Goal: Information Seeking & Learning: Compare options

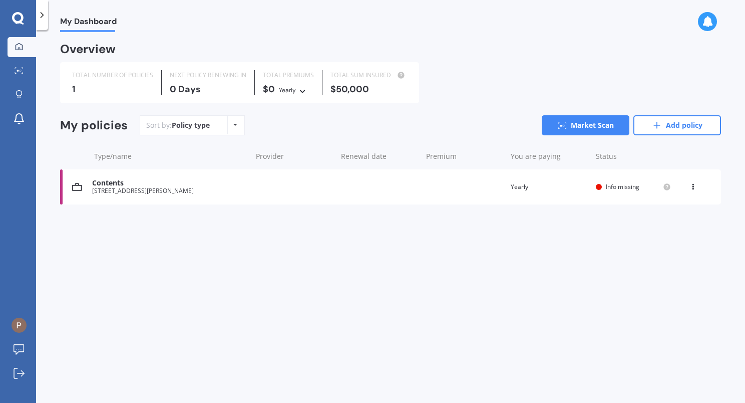
click at [694, 185] on icon at bounding box center [692, 185] width 7 height 6
click at [659, 226] on div "Delete" at bounding box center [670, 226] width 99 height 20
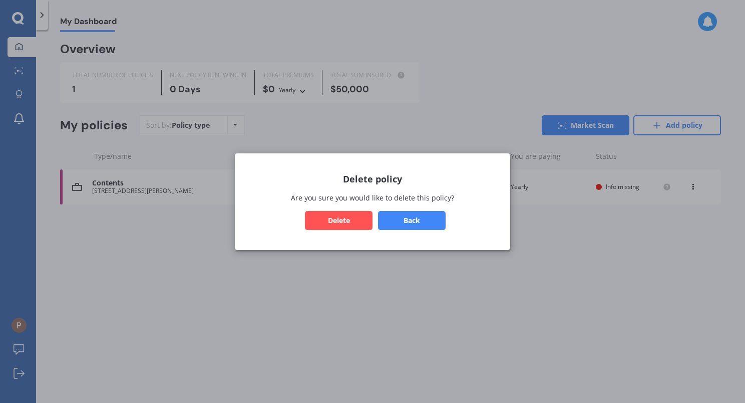
click at [343, 220] on button "Delete" at bounding box center [339, 219] width 68 height 19
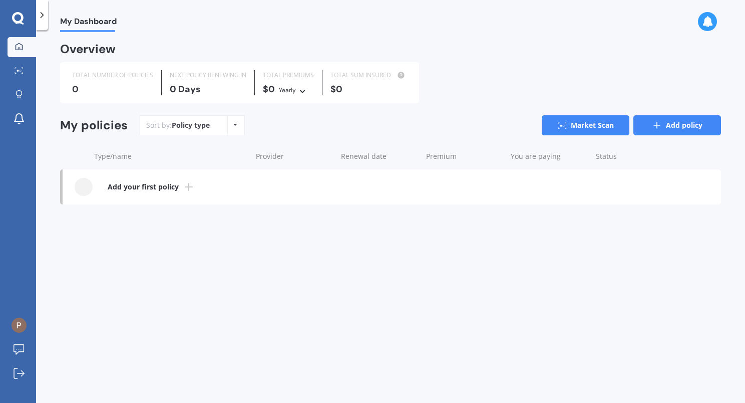
click at [648, 122] on link "Add policy" at bounding box center [677, 125] width 88 height 20
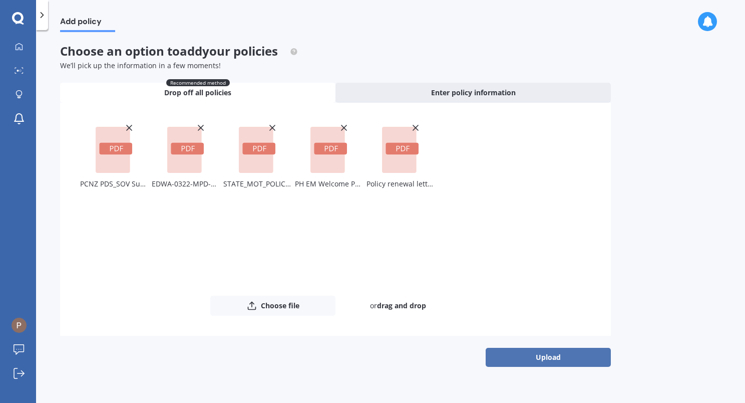
click at [556, 358] on button "Upload" at bounding box center [548, 356] width 125 height 19
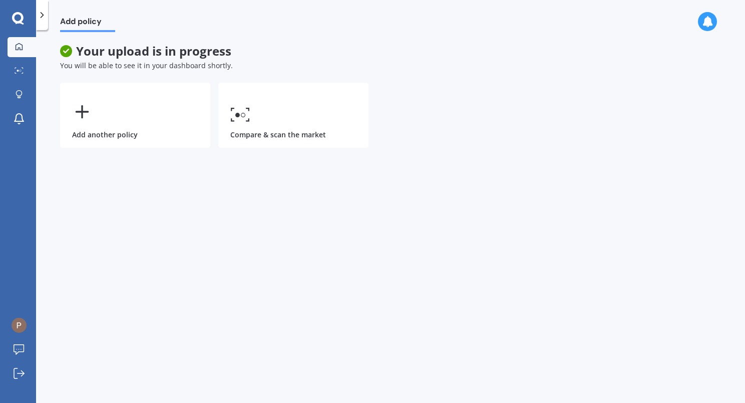
click at [23, 50] on div at bounding box center [19, 47] width 15 height 9
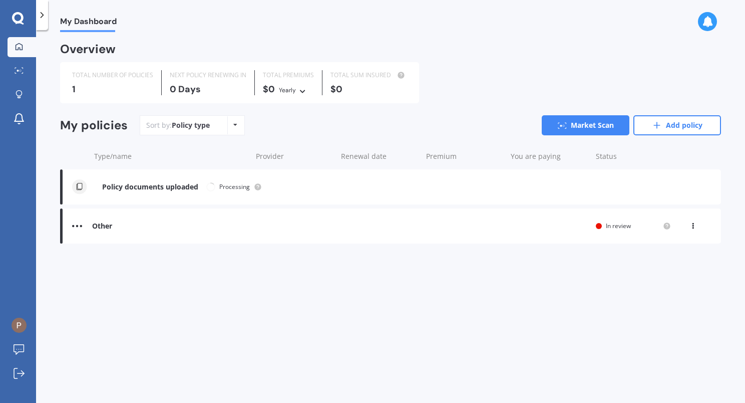
click at [711, 31] on div at bounding box center [713, 22] width 31 height 20
click at [711, 28] on div at bounding box center [707, 21] width 19 height 19
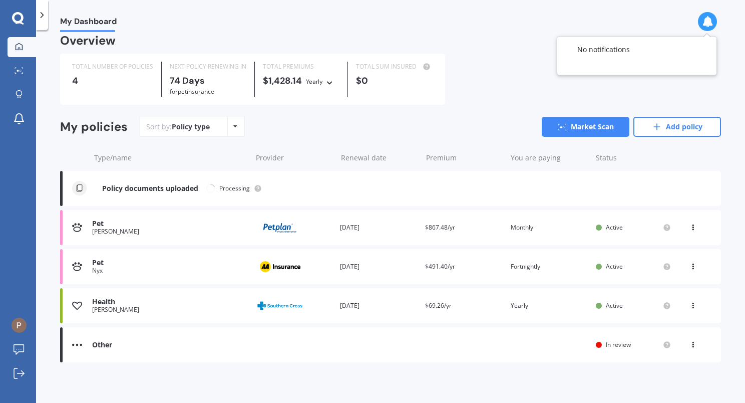
scroll to position [11, 0]
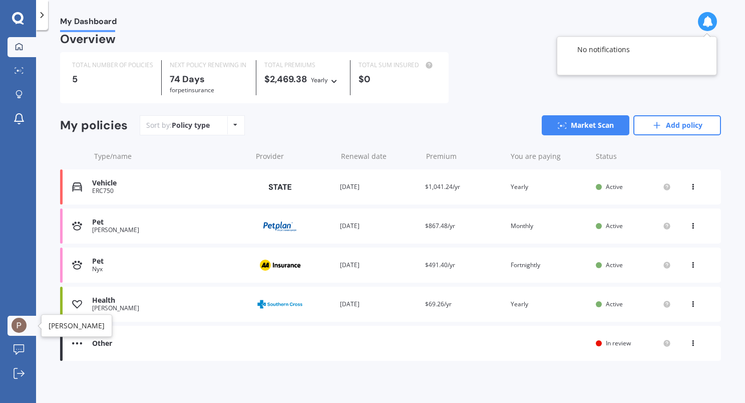
click at [25, 322] on img at bounding box center [19, 324] width 15 height 15
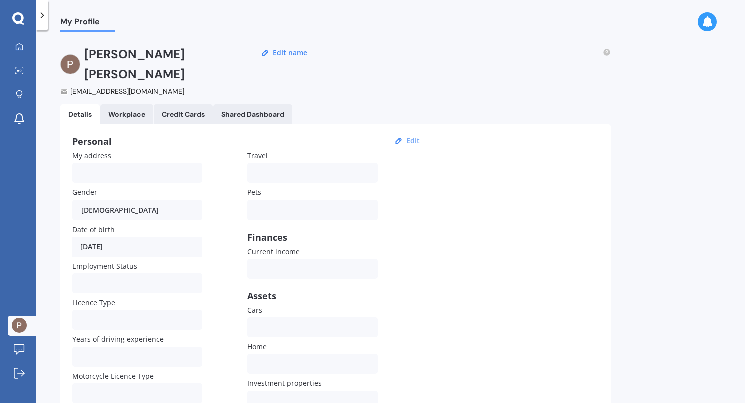
click at [414, 136] on button "Edit" at bounding box center [413, 140] width 20 height 9
select select "20"
select select "06"
select select "1994"
drag, startPoint x: 139, startPoint y: 149, endPoint x: 200, endPoint y: 147, distance: 61.6
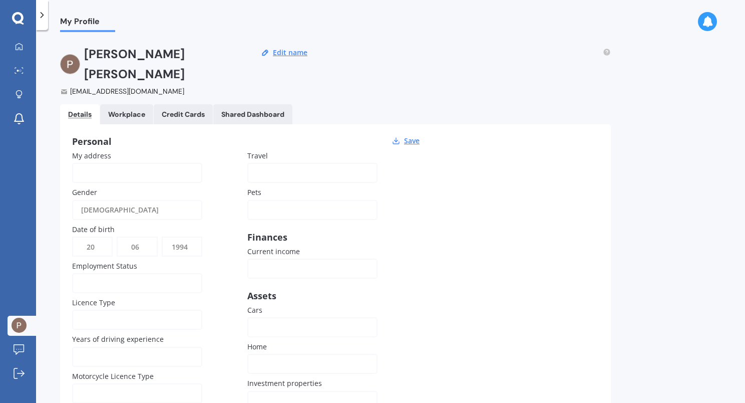
click at [139, 163] on input "My address" at bounding box center [137, 173] width 130 height 20
click at [188, 163] on input "66 Ivanhoe" at bounding box center [137, 173] width 130 height 20
type input "[STREET_ADDRESS][PERSON_NAME]"
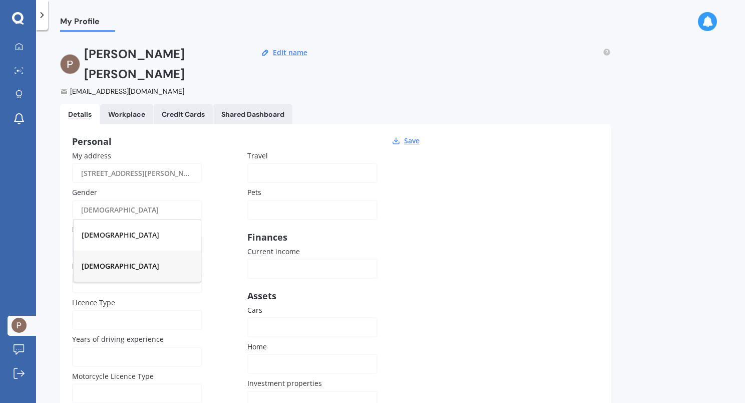
click at [142, 250] on div "[DEMOGRAPHIC_DATA]" at bounding box center [137, 265] width 127 height 31
click at [263, 204] on div at bounding box center [305, 209] width 99 height 11
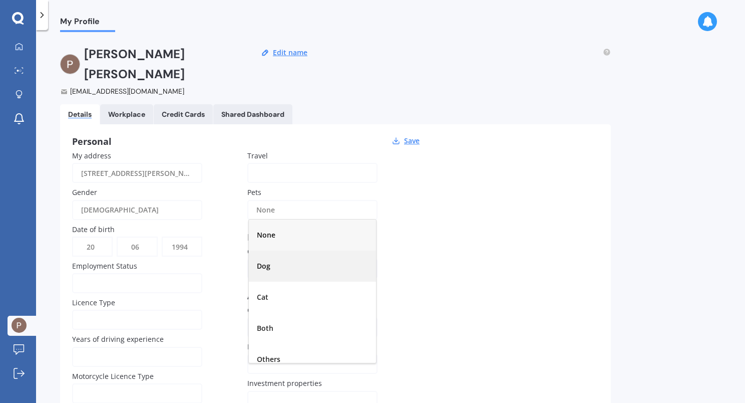
click at [300, 250] on div "Dog" at bounding box center [312, 265] width 127 height 31
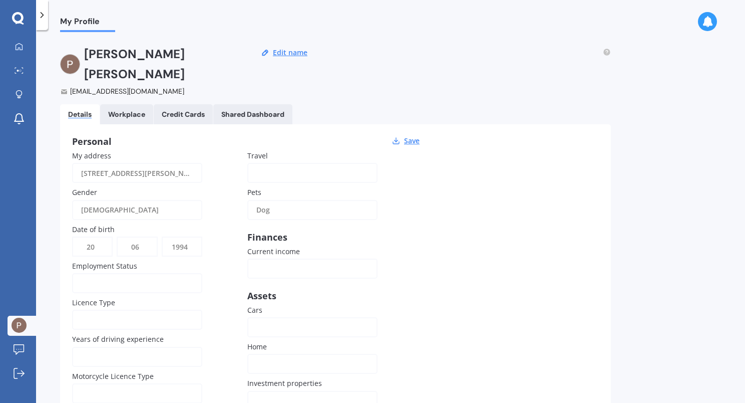
click at [322, 200] on div "Dog" at bounding box center [305, 210] width 99 height 20
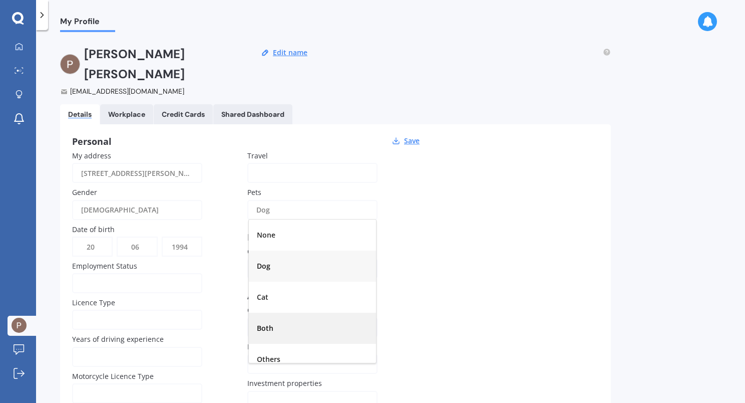
click at [302, 312] on div "Both" at bounding box center [312, 327] width 127 height 31
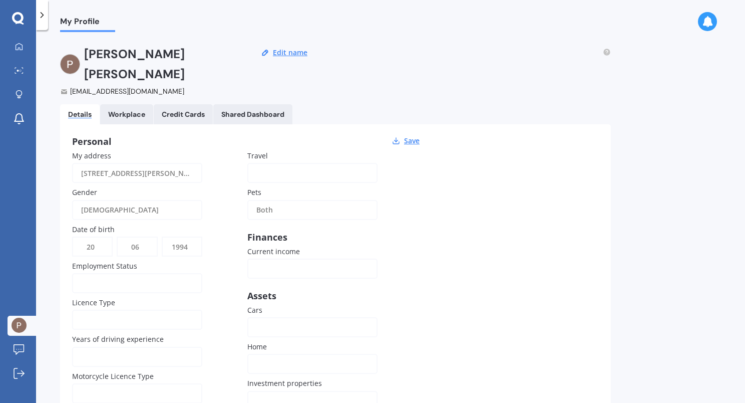
click at [467, 244] on div "Personal Save My address [STREET_ADDRESS][PERSON_NAME] Gender [DEMOGRAPHIC_DATA…" at bounding box center [335, 289] width 551 height 331
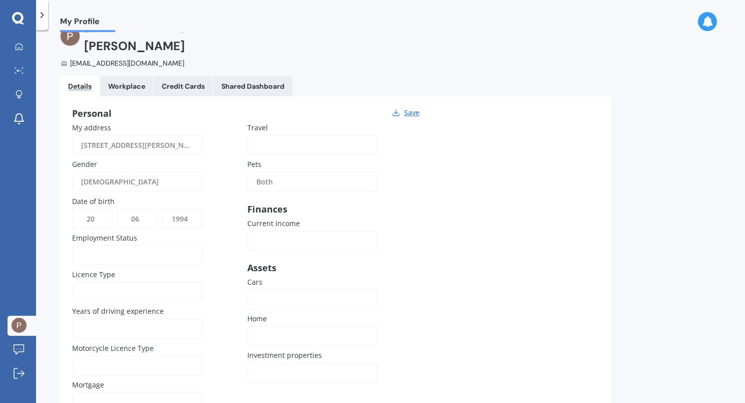
scroll to position [50, 0]
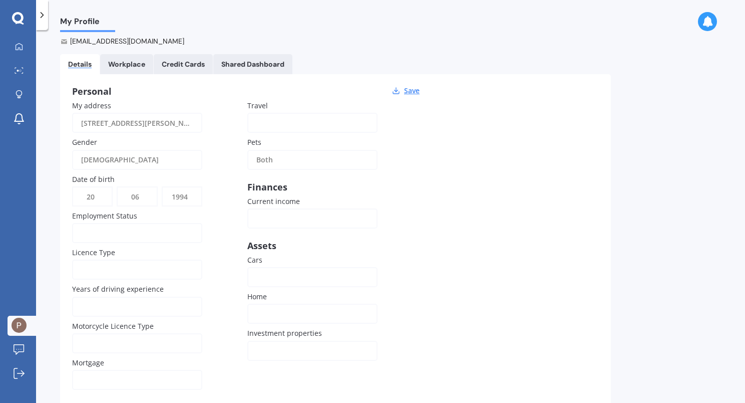
drag, startPoint x: 282, startPoint y: 196, endPoint x: 626, endPoint y: 162, distance: 345.1
click at [282, 208] on input "Current income" at bounding box center [312, 218] width 130 height 20
type input "$110,000"
click at [456, 228] on div "Personal Save My address [STREET_ADDRESS][PERSON_NAME] Gender [DEMOGRAPHIC_DATA…" at bounding box center [335, 239] width 551 height 331
click at [290, 271] on div at bounding box center [305, 276] width 99 height 11
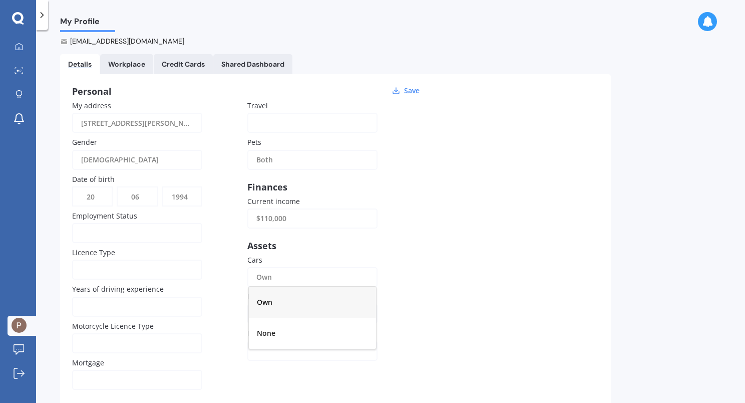
drag, startPoint x: 312, startPoint y: 286, endPoint x: 318, endPoint y: 281, distance: 8.5
click at [311, 286] on div "Own" at bounding box center [312, 301] width 127 height 31
click at [448, 246] on div "Personal Save My address [STREET_ADDRESS][PERSON_NAME] Gender [DEMOGRAPHIC_DATA…" at bounding box center [335, 239] width 551 height 331
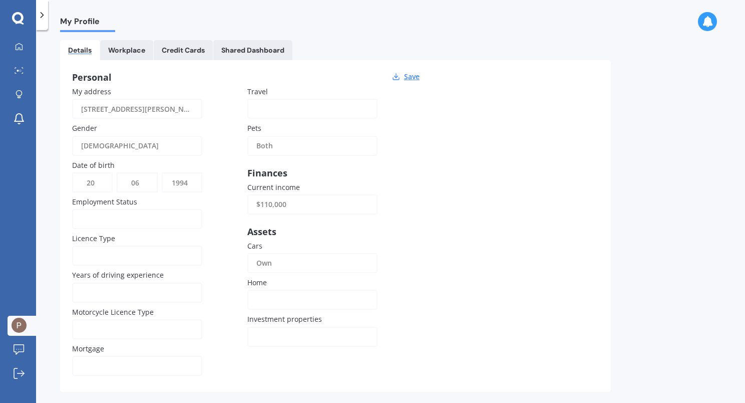
click at [267, 294] on div at bounding box center [305, 299] width 99 height 11
click at [286, 309] on div "Rental" at bounding box center [312, 324] width 127 height 31
click at [306, 331] on div at bounding box center [305, 336] width 99 height 11
click at [289, 203] on div "0" at bounding box center [312, 218] width 127 height 31
click at [487, 241] on div "Personal Save My address [STREET_ADDRESS][PERSON_NAME] Gender [DEMOGRAPHIC_DATA…" at bounding box center [335, 225] width 551 height 331
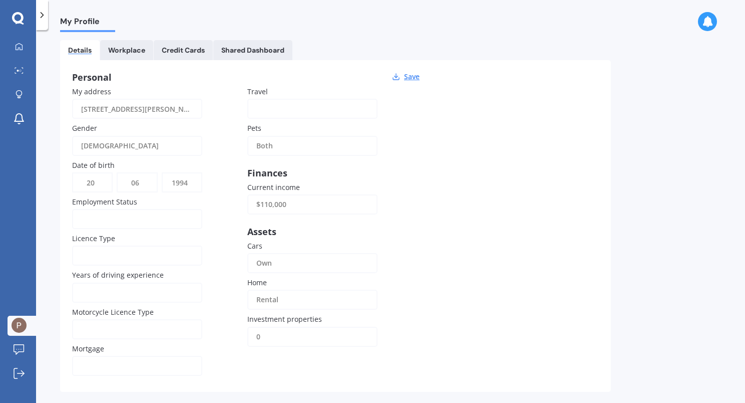
click at [114, 213] on div at bounding box center [130, 218] width 99 height 11
click at [130, 231] on div "Employed" at bounding box center [137, 243] width 127 height 31
click at [116, 250] on div at bounding box center [130, 255] width 99 height 11
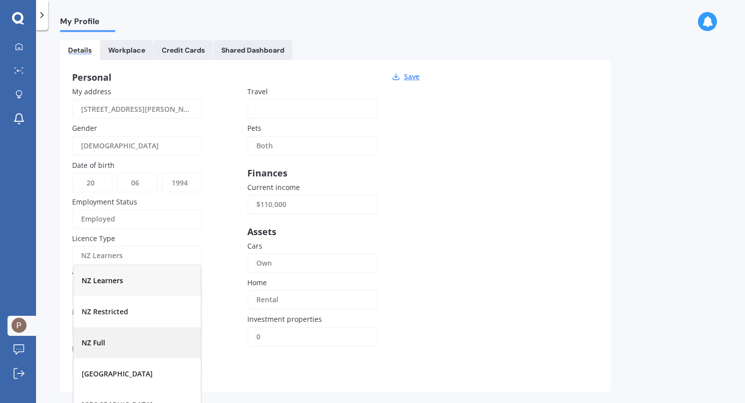
click at [122, 327] on div "NZ Full" at bounding box center [137, 342] width 127 height 31
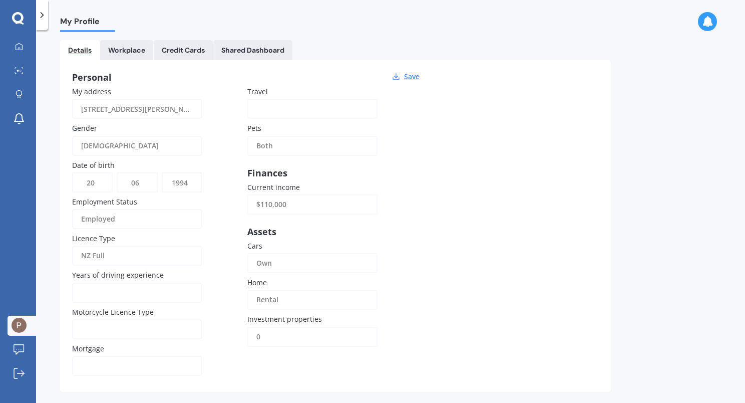
click at [160, 282] on input "Years of driving experience" at bounding box center [137, 292] width 130 height 20
type input "8"
click at [125, 360] on div at bounding box center [130, 365] width 99 height 11
drag, startPoint x: 120, startPoint y: 322, endPoint x: 162, endPoint y: 315, distance: 42.6
click at [120, 325] on div "No" at bounding box center [137, 340] width 127 height 31
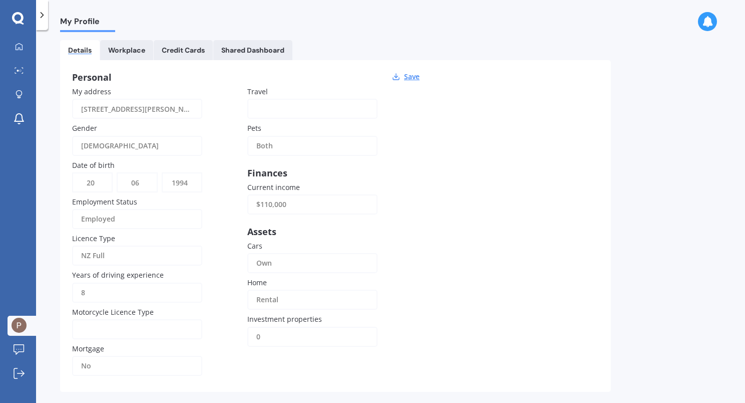
click at [163, 323] on div at bounding box center [130, 328] width 99 height 11
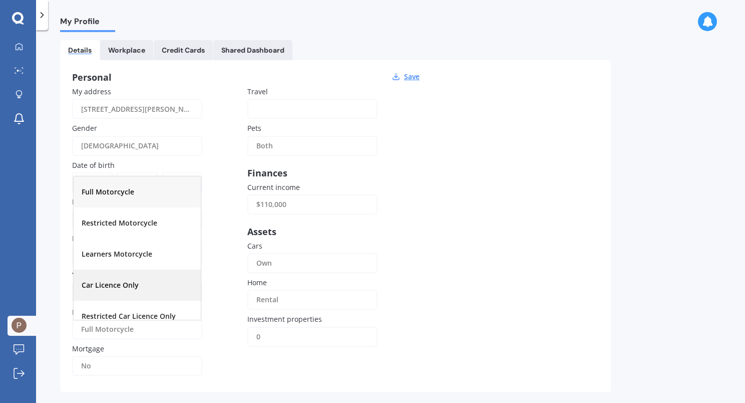
click at [141, 269] on div "Car Licence Only" at bounding box center [137, 284] width 127 height 31
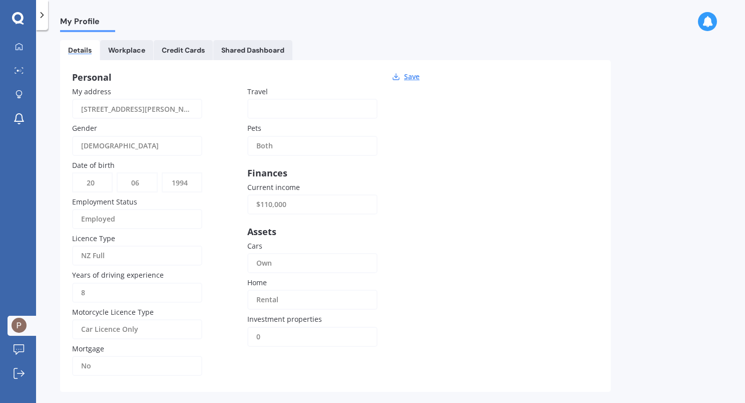
click at [440, 232] on div "Personal Save My address [STREET_ADDRESS][PERSON_NAME] Gender [DEMOGRAPHIC_DATA…" at bounding box center [335, 225] width 551 height 331
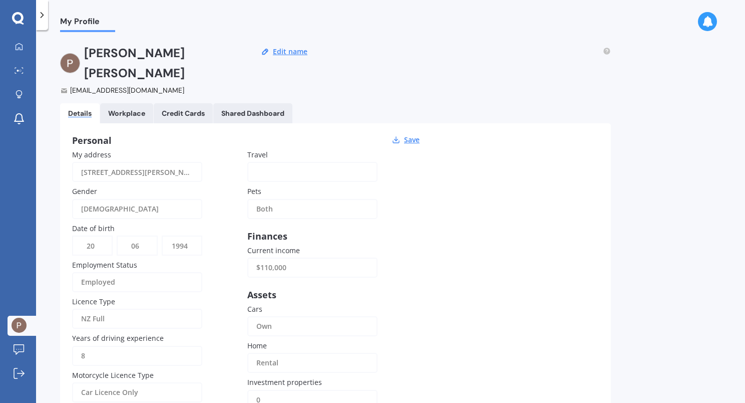
scroll to position [0, 0]
click at [187, 163] on input "[STREET_ADDRESS][PERSON_NAME]" at bounding box center [137, 173] width 130 height 20
type input "[STREET_ADDRESS][PERSON_NAME]"
click at [450, 165] on div "Personal Save My address [STREET_ADDRESS][PERSON_NAME] Gender [DEMOGRAPHIC_DATA…" at bounding box center [335, 289] width 551 height 331
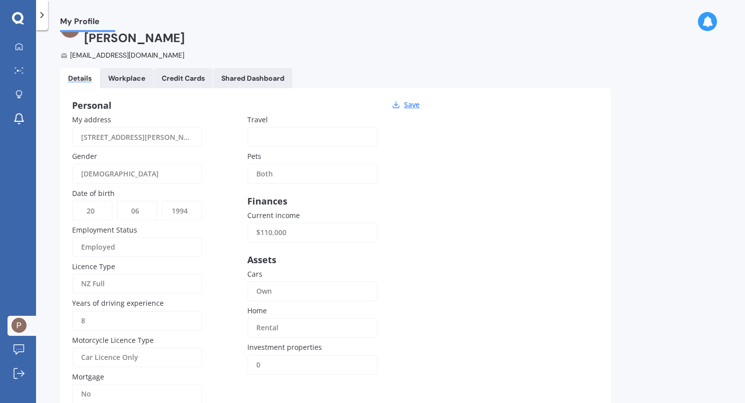
scroll to position [0, 0]
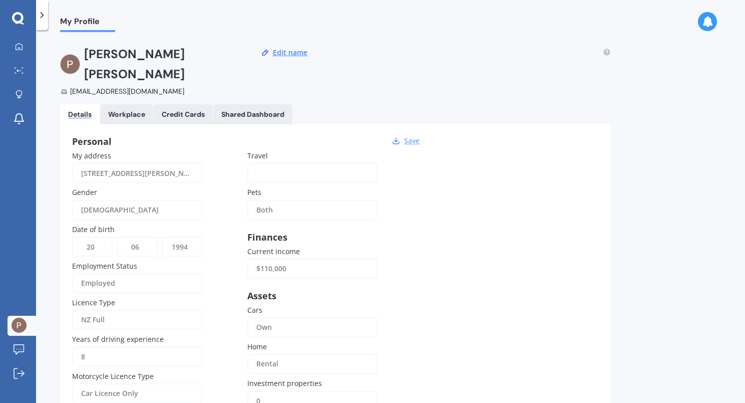
click at [418, 136] on button "Save" at bounding box center [412, 140] width 22 height 9
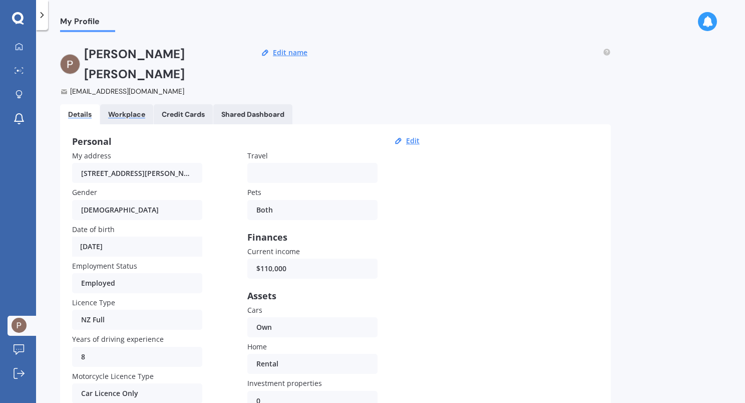
click at [124, 110] on div "Workplace" at bounding box center [126, 114] width 37 height 9
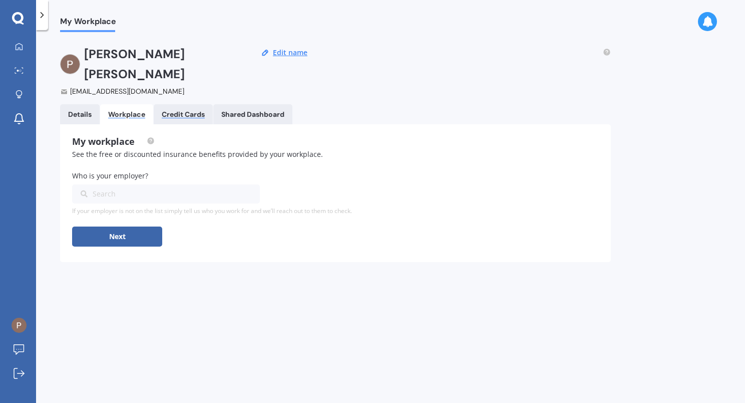
click at [172, 110] on div "Credit Cards" at bounding box center [183, 114] width 43 height 9
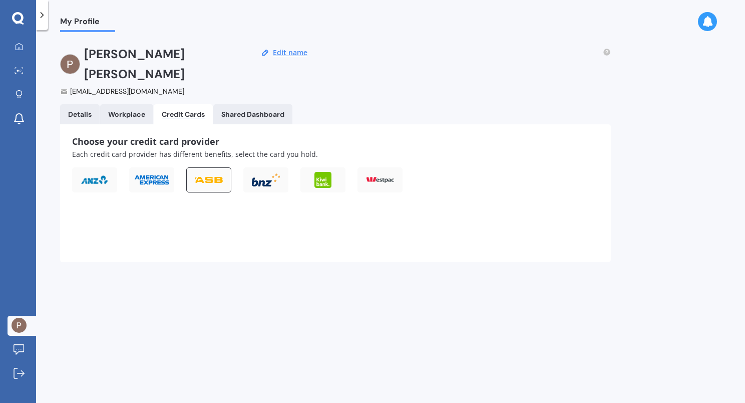
click at [214, 177] on img at bounding box center [209, 180] width 28 height 6
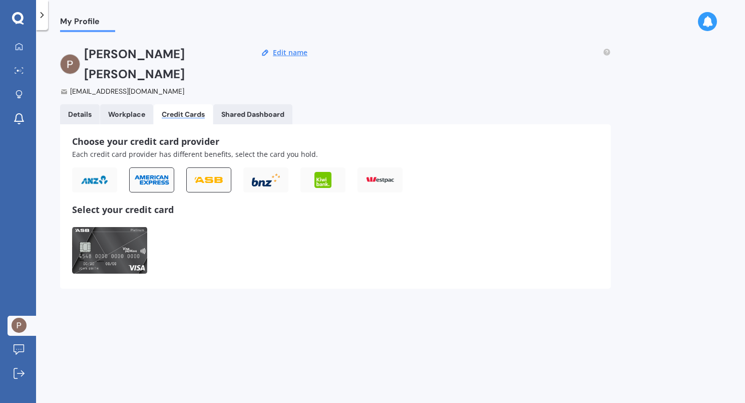
click at [162, 174] on img at bounding box center [152, 179] width 36 height 11
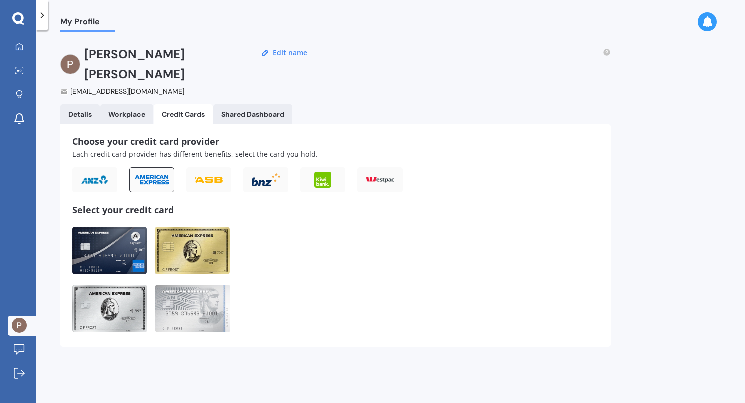
click at [130, 235] on img at bounding box center [109, 250] width 75 height 48
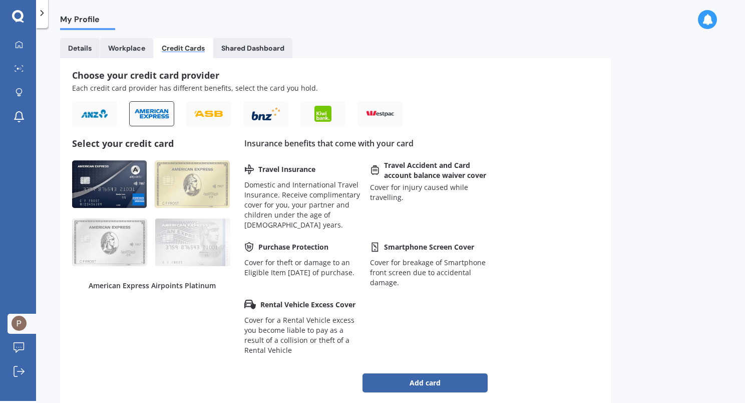
scroll to position [78, 0]
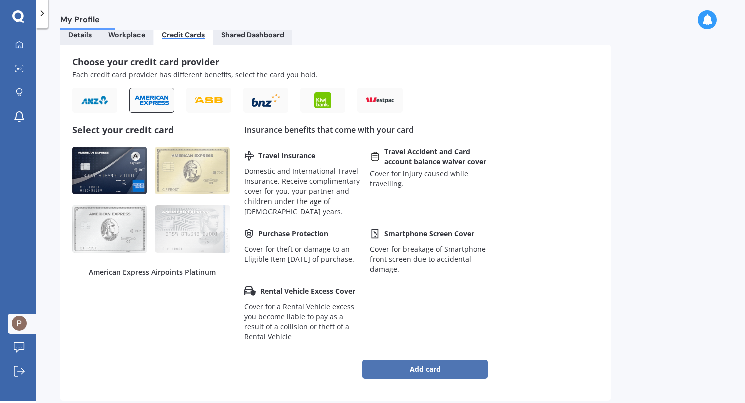
drag, startPoint x: 413, startPoint y: 334, endPoint x: 492, endPoint y: 308, distance: 82.8
click at [414, 359] on button "Add card" at bounding box center [424, 368] width 125 height 19
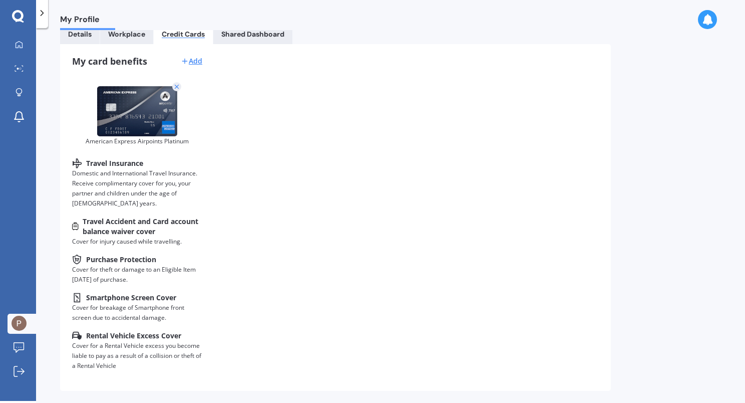
scroll to position [0, 0]
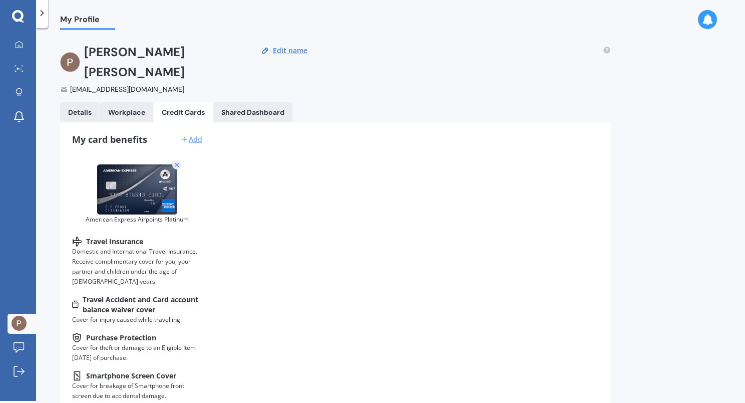
click at [198, 134] on div "Add" at bounding box center [192, 139] width 22 height 10
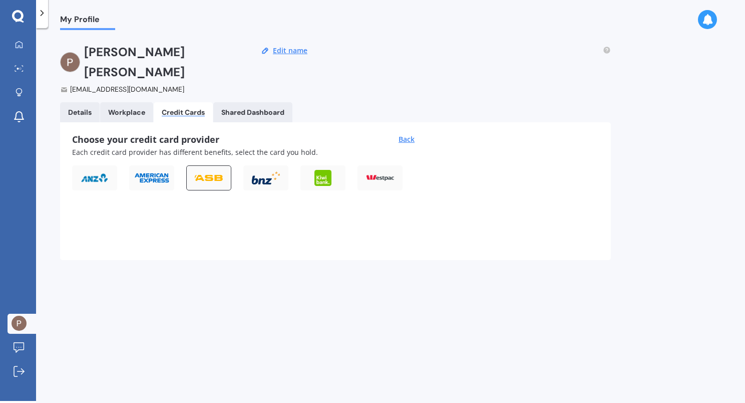
click at [203, 175] on img at bounding box center [209, 178] width 28 height 6
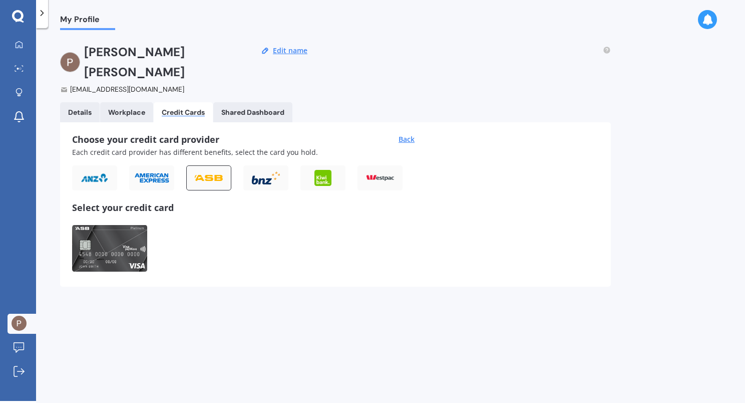
click at [130, 234] on img at bounding box center [109, 248] width 75 height 48
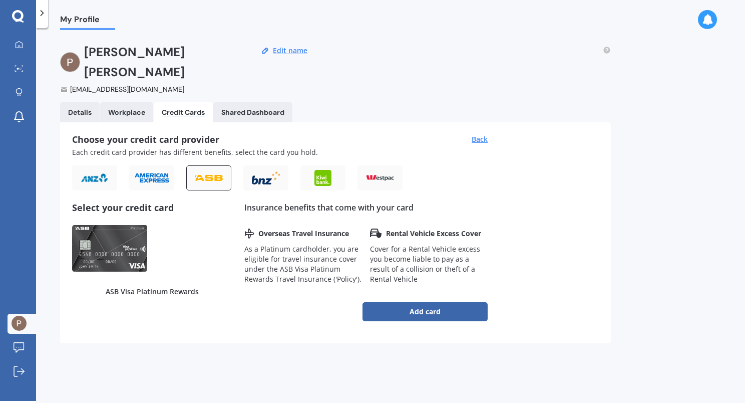
click at [216, 175] on img at bounding box center [209, 178] width 28 height 6
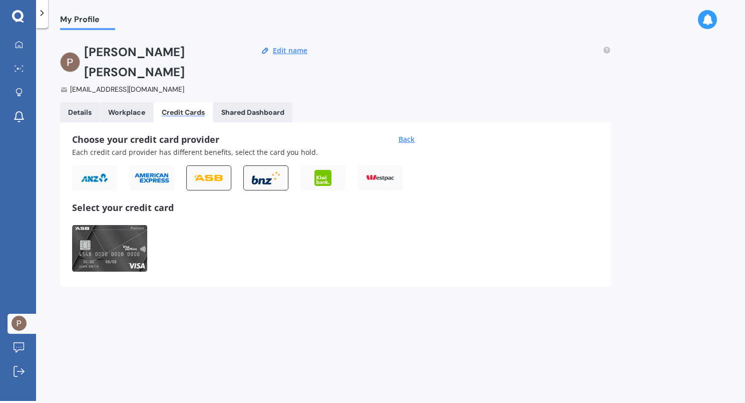
click at [273, 171] on img at bounding box center [266, 178] width 28 height 14
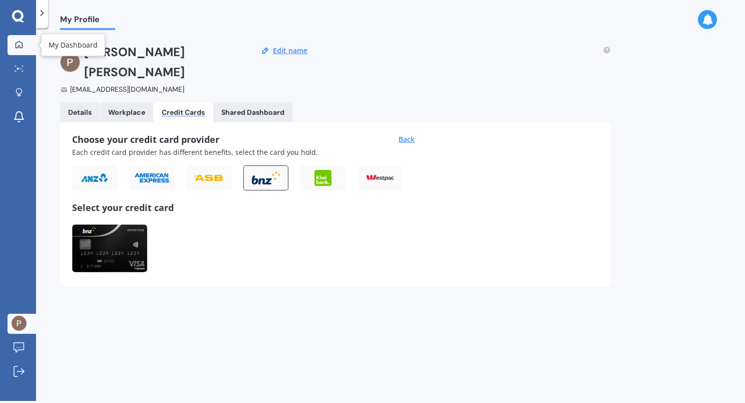
click at [23, 38] on link "My Dashboard" at bounding box center [22, 45] width 29 height 20
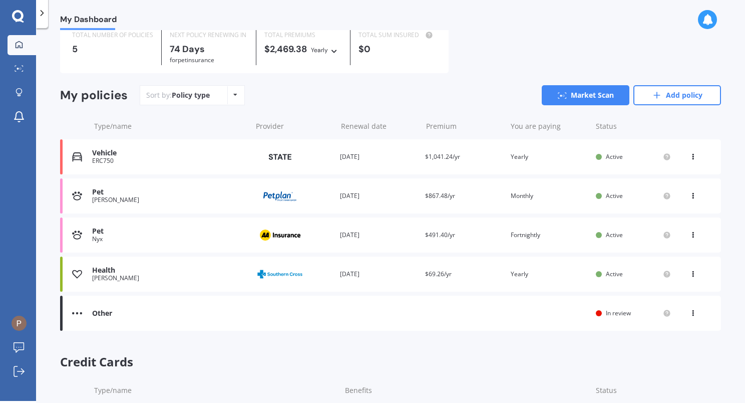
scroll to position [98, 0]
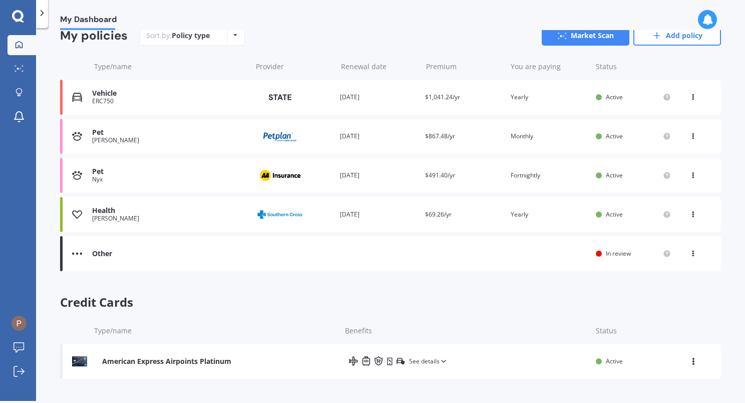
click at [689, 214] on icon at bounding box center [692, 212] width 7 height 6
click at [418, 212] on div "Health [PERSON_NAME] Provider Renewal date [DATE] Premium $69.26/yr You are pay…" at bounding box center [390, 214] width 661 height 35
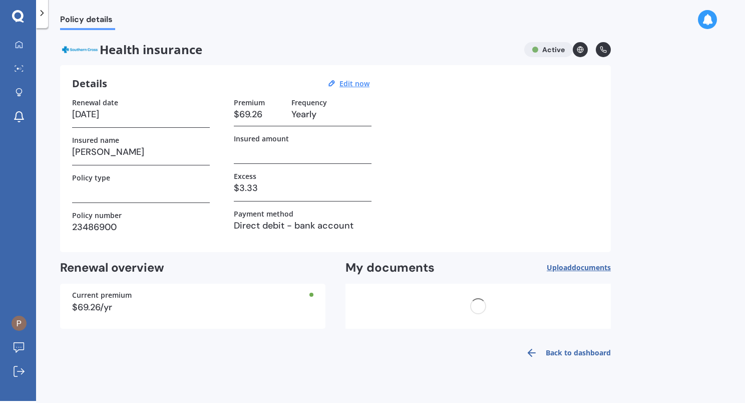
click at [436, 209] on div "Renewal date [DATE] Insured name [PERSON_NAME] Policy type Policy number 234869…" at bounding box center [335, 169] width 527 height 142
click at [362, 87] on u "Edit now" at bounding box center [354, 84] width 30 height 10
select select "10"
select select "08"
select select "2026"
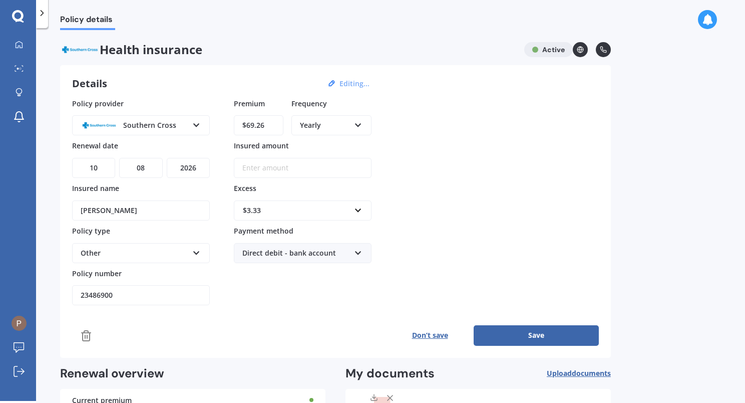
click at [350, 132] on div "Yearly Yearly Six-Monthly Quarterly Monthly Fortnightly Weekly" at bounding box center [331, 125] width 80 height 20
click at [328, 198] on div "Monthly" at bounding box center [331, 198] width 78 height 18
click at [438, 176] on div "Policy provider Southern Cross AA AIA AMP ASB Accuro BNZ Other Partners Life So…" at bounding box center [335, 201] width 527 height 207
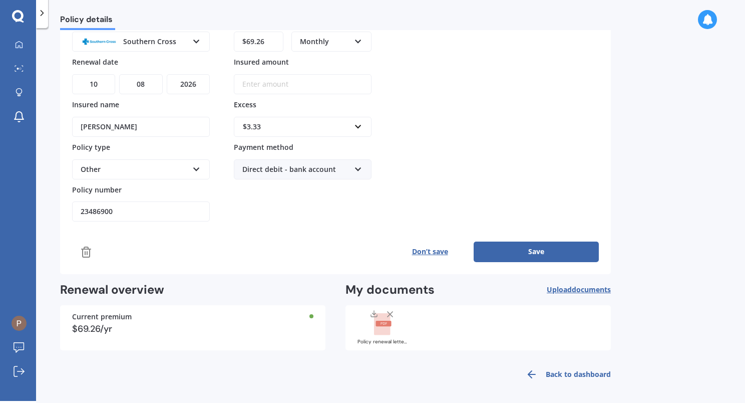
scroll to position [85, 0]
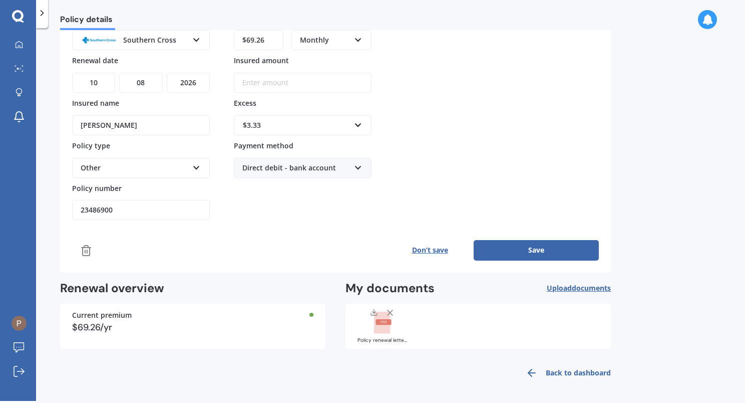
click at [573, 245] on button "Save" at bounding box center [536, 250] width 125 height 20
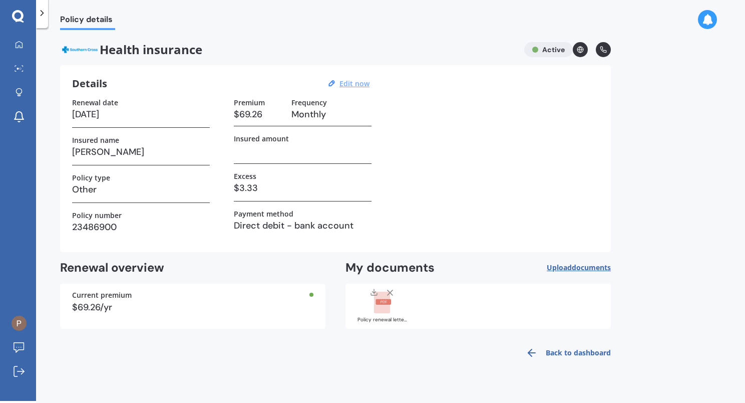
scroll to position [0, 0]
click at [592, 346] on link "Back to dashboard" at bounding box center [565, 352] width 91 height 24
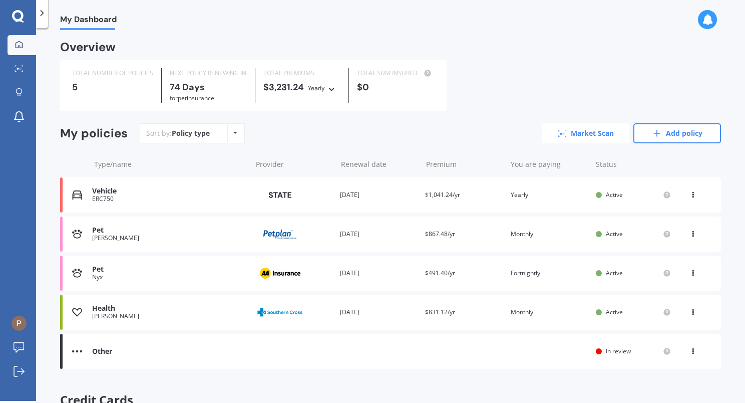
click at [594, 134] on link "Market Scan" at bounding box center [586, 133] width 88 height 20
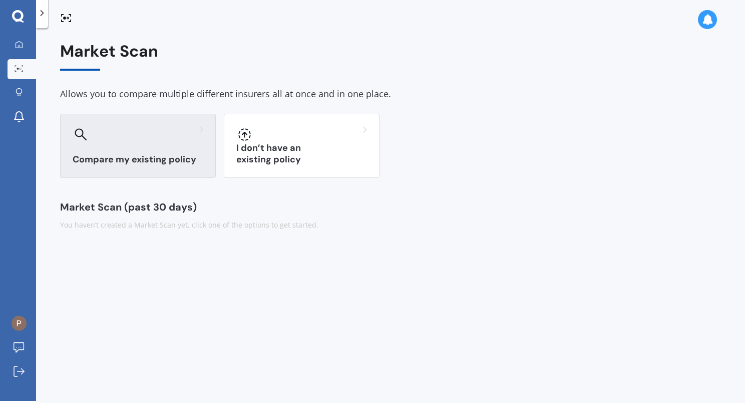
drag, startPoint x: 158, startPoint y: 152, endPoint x: 214, endPoint y: 133, distance: 58.9
click at [158, 153] on div "Compare my existing policy" at bounding box center [138, 146] width 156 height 64
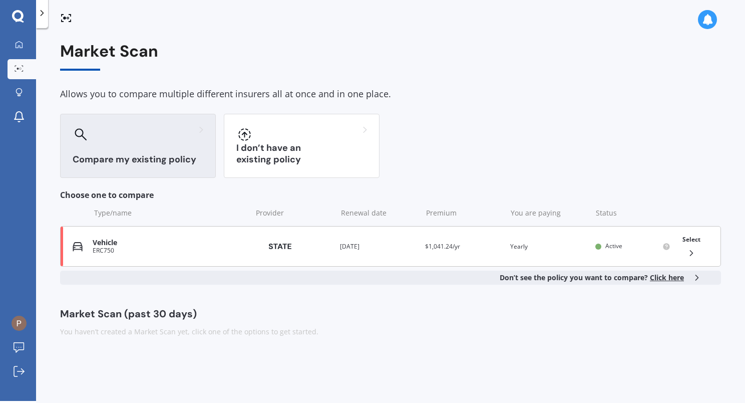
click at [684, 252] on div at bounding box center [687, 253] width 18 height 10
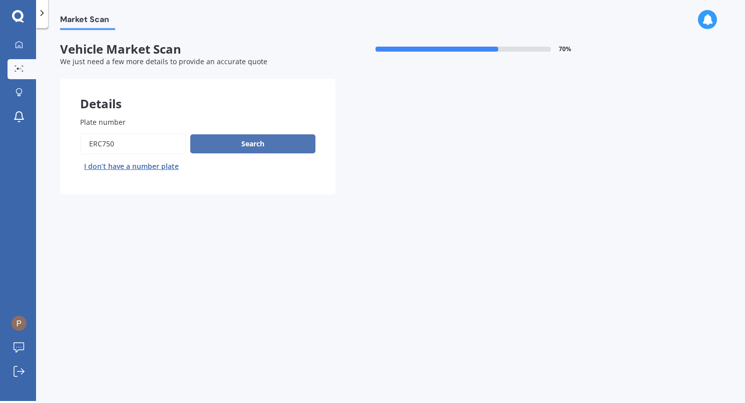
click at [280, 146] on button "Search" at bounding box center [252, 143] width 125 height 19
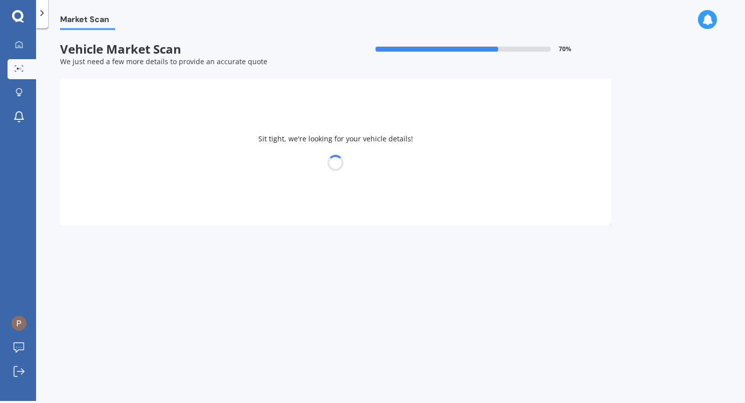
select select "TOYOTA"
select select "COROLLA"
select select "20"
select select "06"
select select "1994"
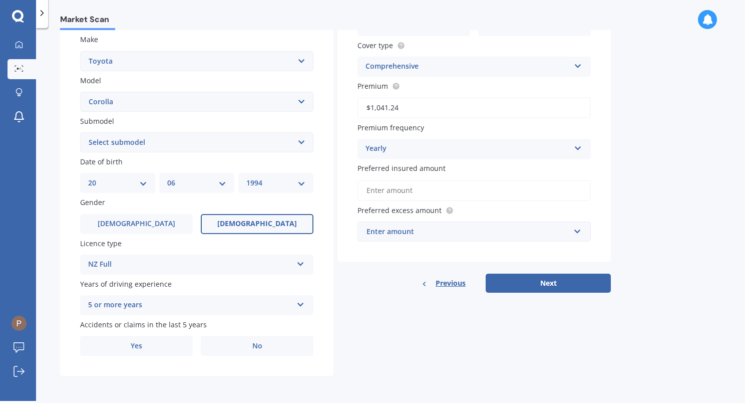
scroll to position [187, 0]
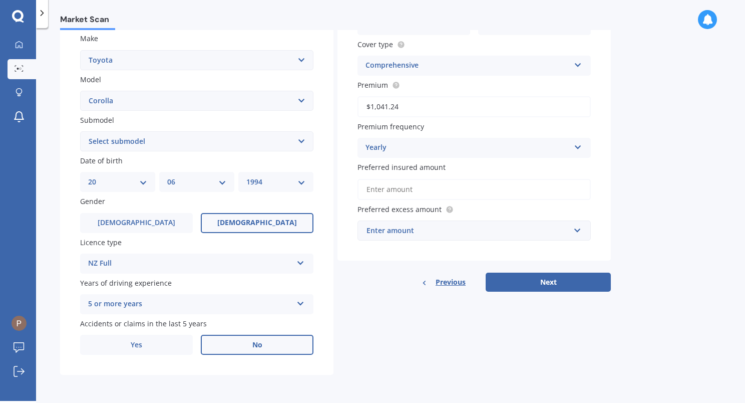
click at [238, 348] on label "No" at bounding box center [257, 344] width 113 height 20
click at [0, 0] on input "No" at bounding box center [0, 0] width 0 height 0
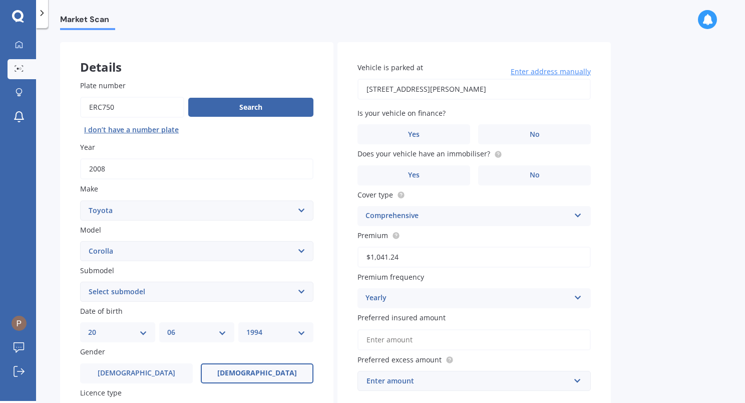
scroll to position [0, 0]
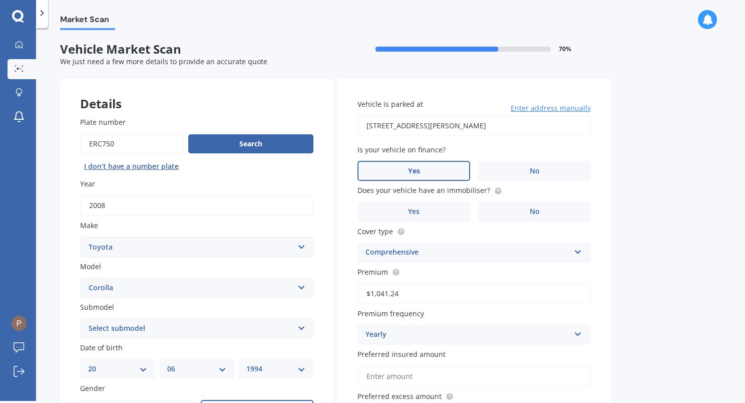
click at [441, 172] on label "Yes" at bounding box center [413, 171] width 113 height 20
click at [0, 0] on input "Yes" at bounding box center [0, 0] width 0 height 0
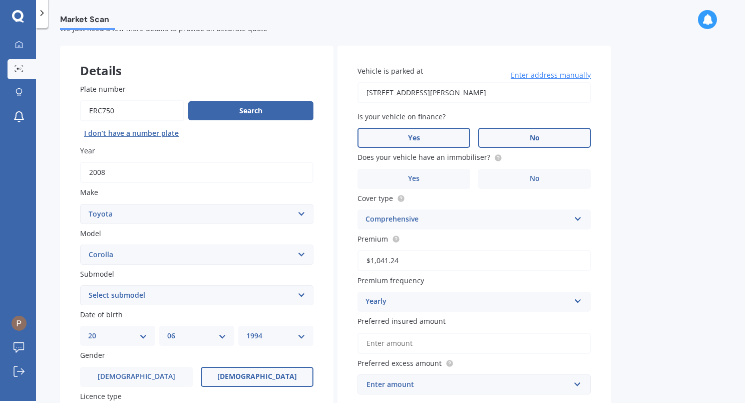
scroll to position [50, 0]
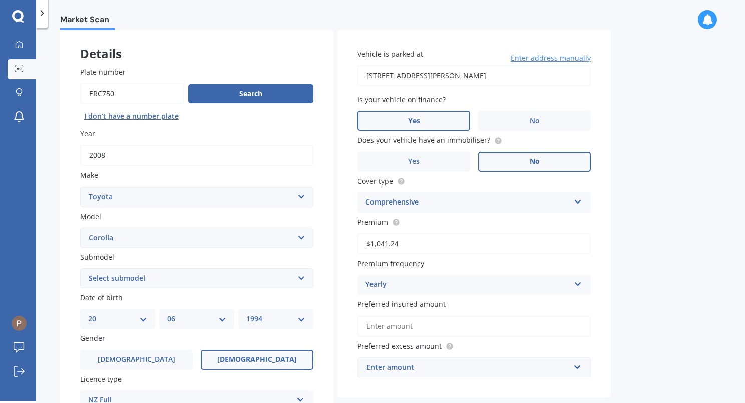
click at [513, 159] on label "No" at bounding box center [534, 162] width 113 height 20
click at [0, 0] on input "No" at bounding box center [0, 0] width 0 height 0
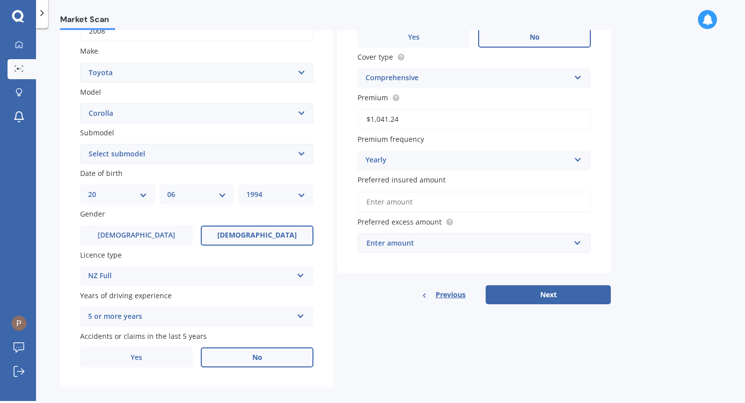
scroll to position [187, 0]
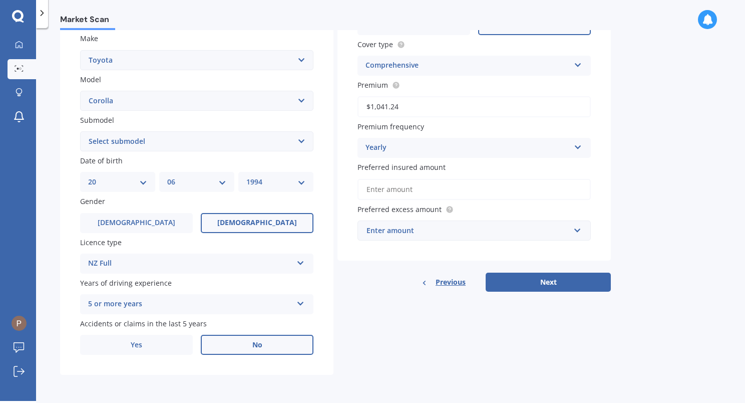
click at [536, 231] on div "Enter amount" at bounding box center [467, 230] width 203 height 11
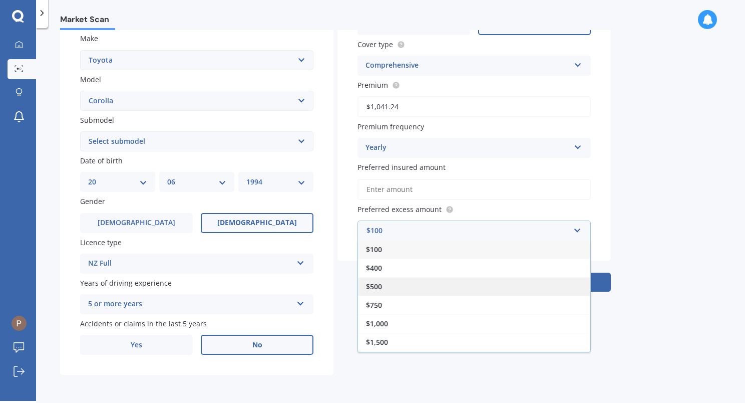
click at [420, 282] on div "$500" at bounding box center [474, 286] width 232 height 19
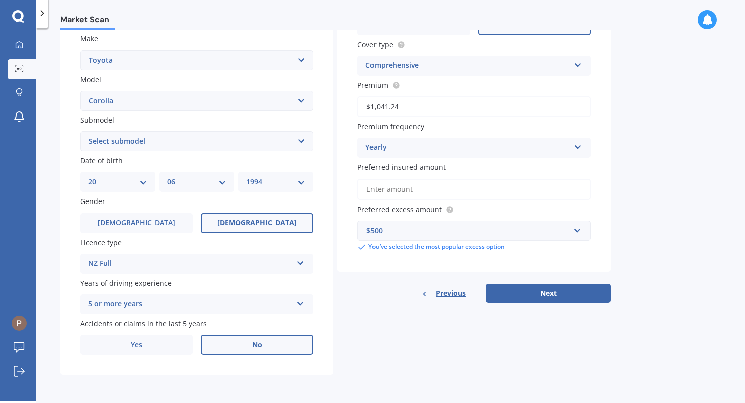
scroll to position [137, 0]
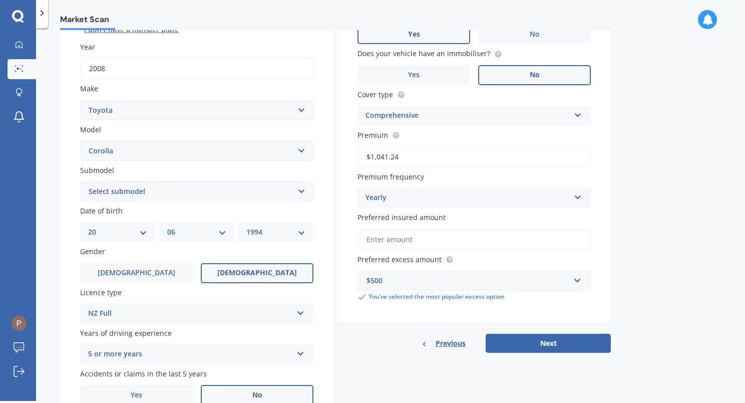
drag, startPoint x: 468, startPoint y: 237, endPoint x: 562, endPoint y: 223, distance: 95.1
click at [468, 237] on input "Preferred insured amount" at bounding box center [473, 239] width 233 height 21
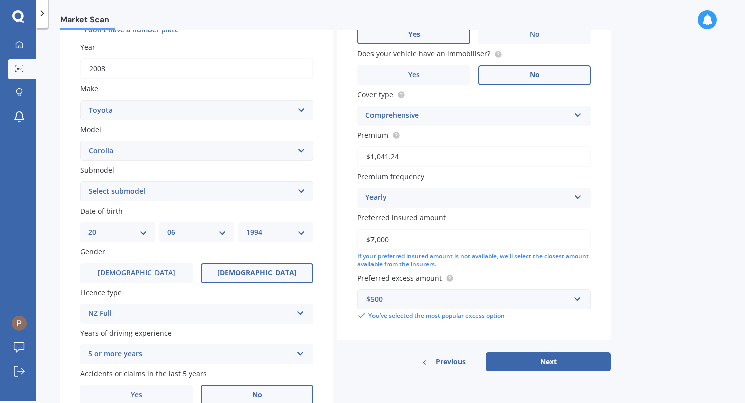
type input "$7,000"
click at [672, 217] on div "Market Scan Vehicle Market Scan 70 % We just need a few more details to provide…" at bounding box center [390, 216] width 709 height 372
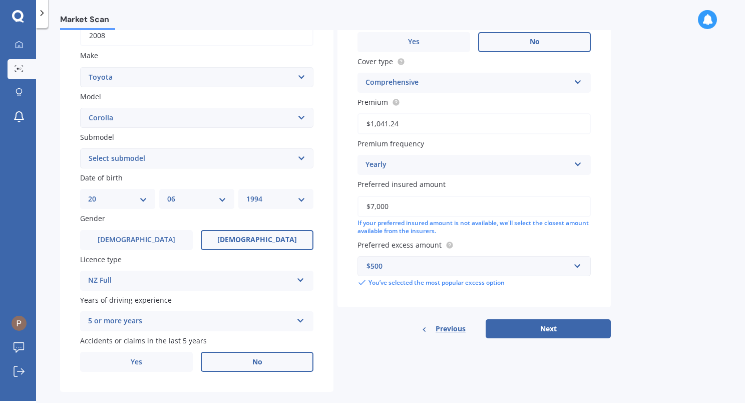
scroll to position [187, 0]
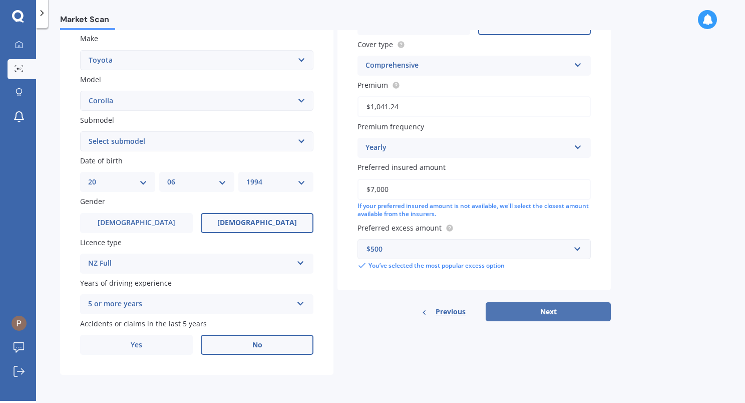
click at [554, 315] on button "Next" at bounding box center [548, 311] width 125 height 19
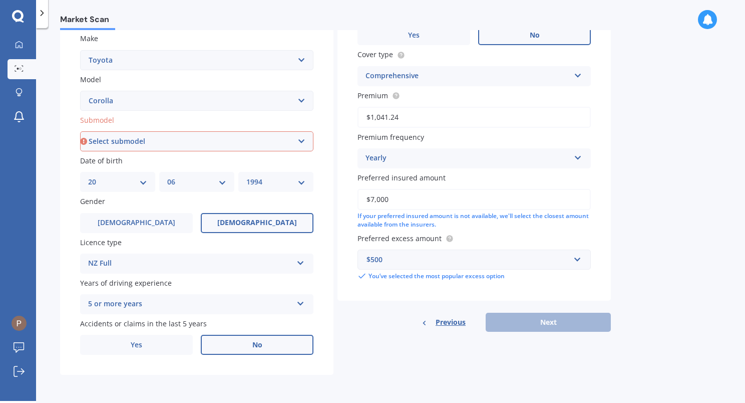
click at [123, 139] on select "Select submodel (All other) Axio Diesel [PERSON_NAME] 2WD [PERSON_NAME] 4WD FXG…" at bounding box center [196, 141] width 233 height 20
click at [180, 138] on select "Select submodel (All other) Axio Diesel [PERSON_NAME] 2WD [PERSON_NAME] 4WD FXG…" at bounding box center [196, 141] width 233 height 20
click at [137, 139] on select "Select submodel (All other) Axio Diesel [PERSON_NAME] 2WD [PERSON_NAME] 4WD FXG…" at bounding box center [196, 141] width 233 height 20
select select "GX CVT HATCH"
click at [80, 131] on select "Select submodel (All other) Axio Diesel [PERSON_NAME] 2WD [PERSON_NAME] 4WD FXG…" at bounding box center [196, 141] width 233 height 20
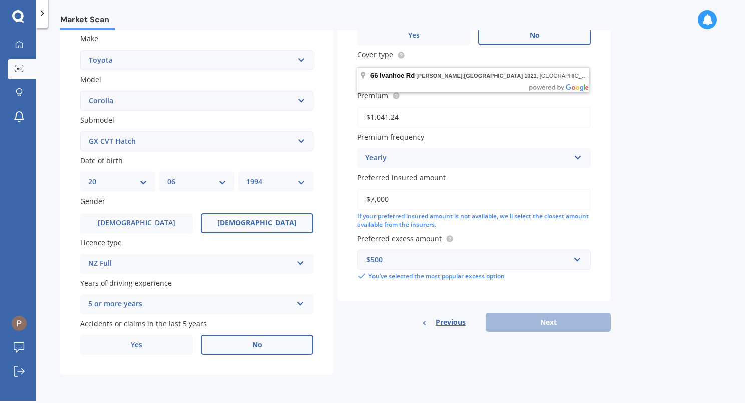
scroll to position [0, 0]
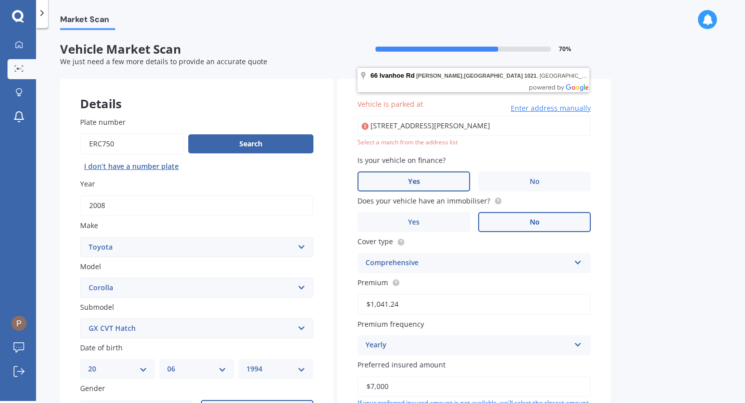
click at [535, 124] on input "[STREET_ADDRESS][PERSON_NAME]" at bounding box center [473, 125] width 233 height 21
drag, startPoint x: 451, startPoint y: 122, endPoint x: 336, endPoint y: 121, distance: 114.1
click at [336, 121] on div "Details Plate number Search I don’t have a number plate Year [DATE] Make Select…" at bounding box center [335, 320] width 551 height 483
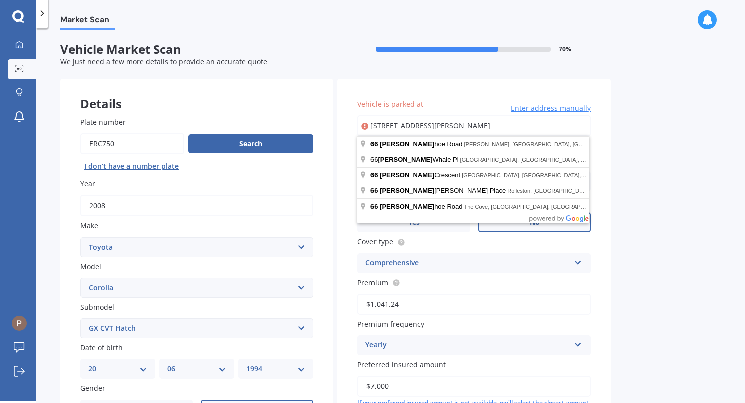
type input "[STREET_ADDRESS][PERSON_NAME]"
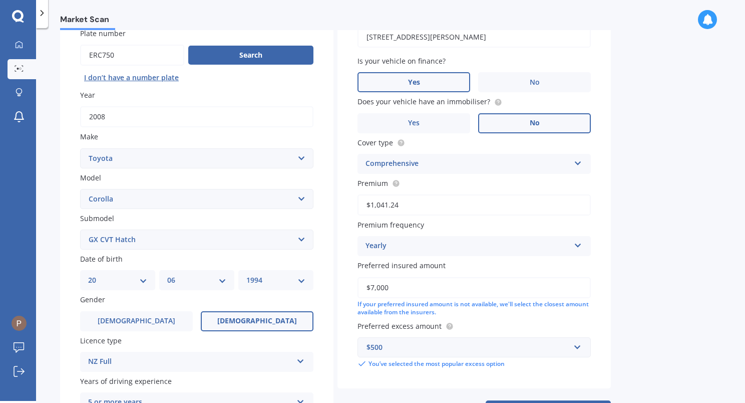
scroll to position [187, 0]
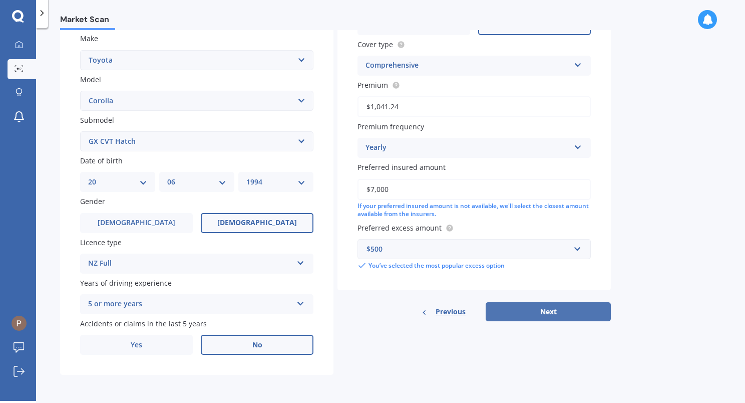
click at [543, 312] on button "Next" at bounding box center [548, 311] width 125 height 19
select select "20"
select select "06"
select select "1994"
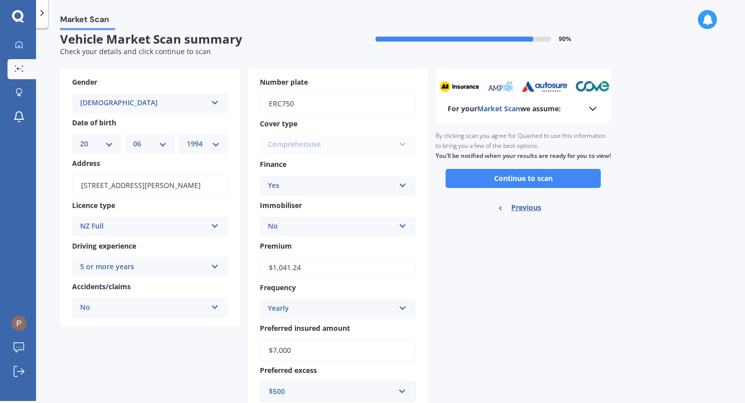
scroll to position [0, 0]
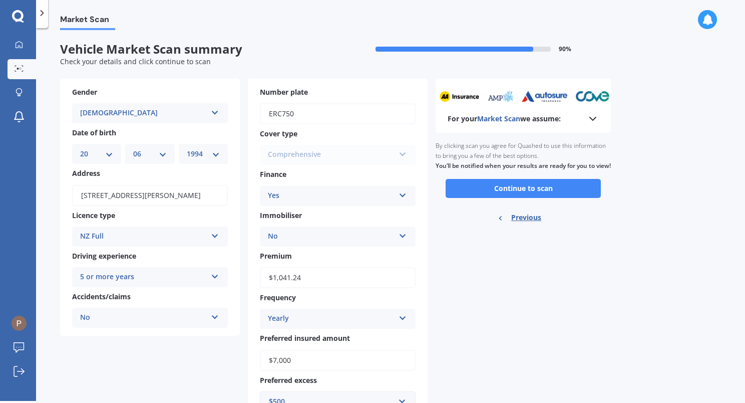
click at [589, 118] on icon at bounding box center [593, 119] width 12 height 12
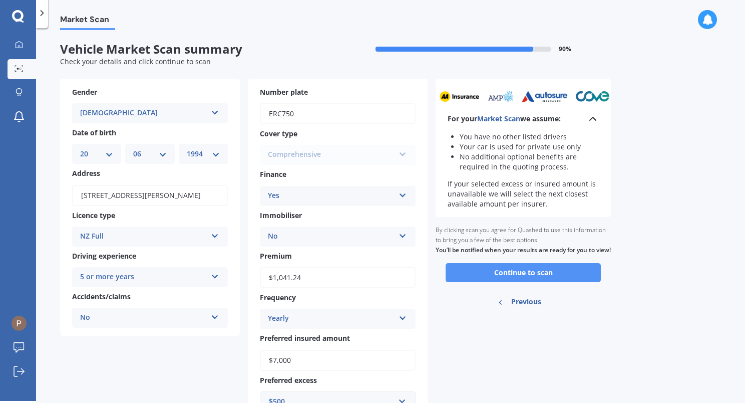
click at [513, 282] on button "Continue to scan" at bounding box center [523, 272] width 155 height 19
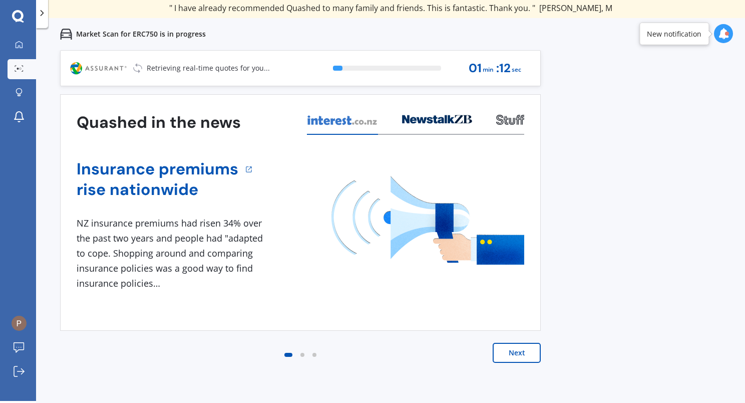
click at [718, 37] on icon at bounding box center [723, 33] width 11 height 11
click at [676, 228] on div "Previous 60,000+ Kiwis have signed up to shop and save on insurance with us " H…" at bounding box center [390, 251] width 709 height 403
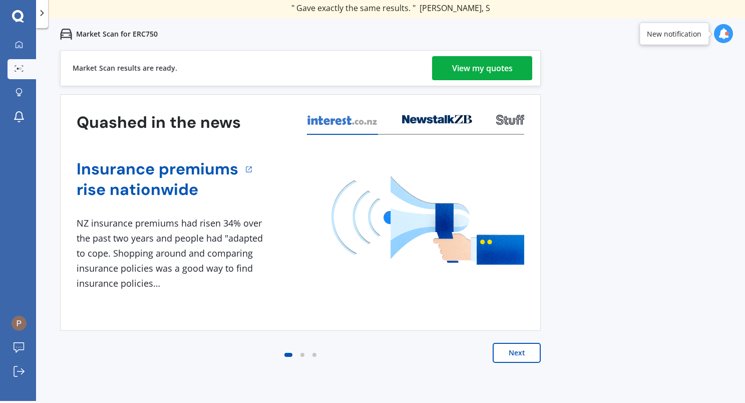
click at [494, 71] on div "View my quotes" at bounding box center [482, 68] width 61 height 24
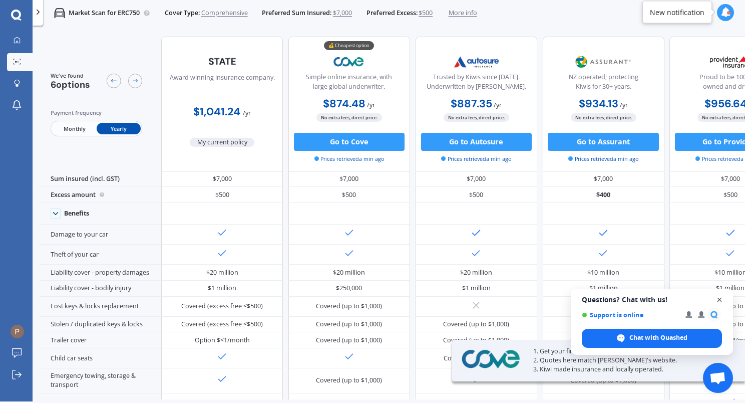
click at [716, 296] on span "Open chat" at bounding box center [719, 299] width 13 height 13
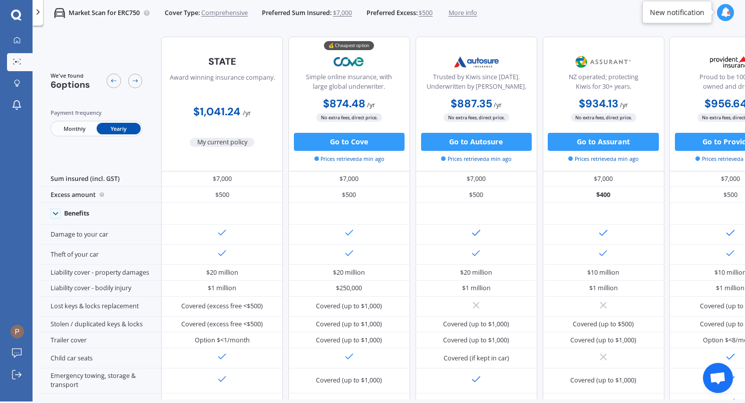
click at [70, 129] on span "Monthly" at bounding box center [74, 129] width 44 height 12
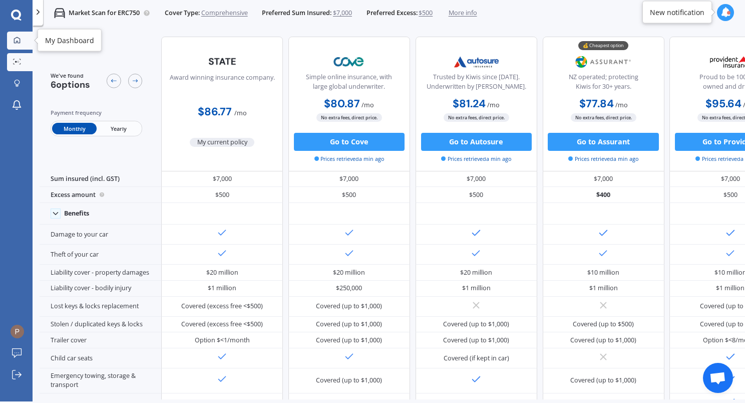
click at [20, 38] on icon at bounding box center [17, 40] width 7 height 7
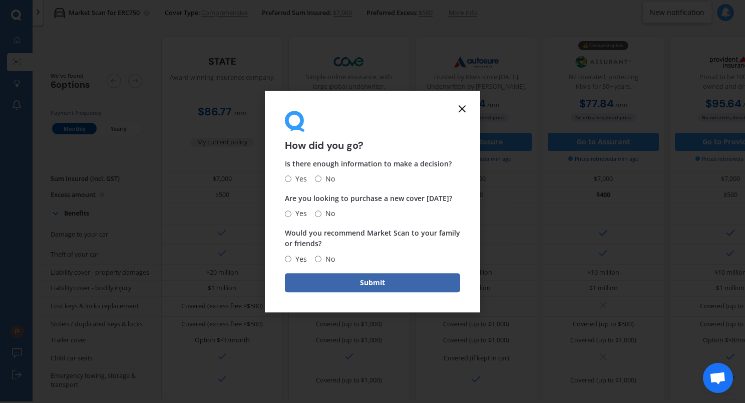
click at [299, 177] on span "Yes" at bounding box center [299, 179] width 16 height 12
click at [291, 177] on input "Yes" at bounding box center [288, 179] width 7 height 7
radio input "true"
click at [318, 212] on input "No" at bounding box center [318, 213] width 7 height 7
radio input "true"
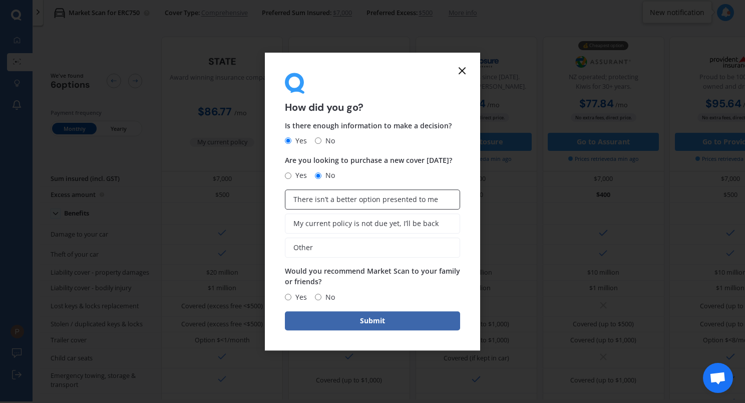
click at [427, 207] on label "There isn’t a better option presented to me" at bounding box center [372, 199] width 175 height 20
click at [0, 0] on input "There isn’t a better option presented to me" at bounding box center [0, 0] width 0 height 0
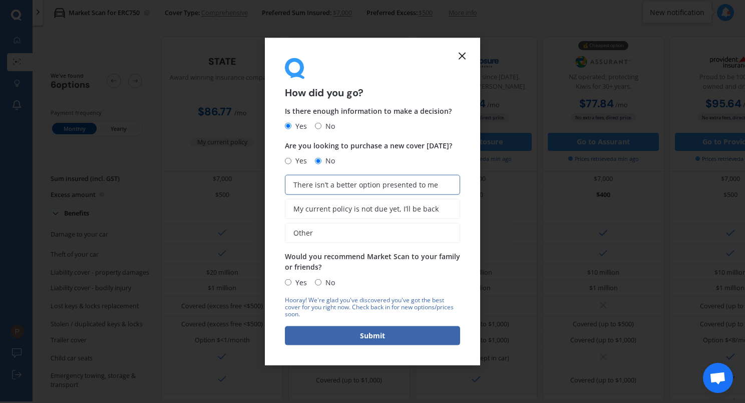
click at [296, 284] on span "Yes" at bounding box center [299, 282] width 16 height 12
click at [291, 284] on input "Yes" at bounding box center [288, 282] width 7 height 7
radio input "true"
click at [379, 338] on button "Submit" at bounding box center [372, 334] width 175 height 19
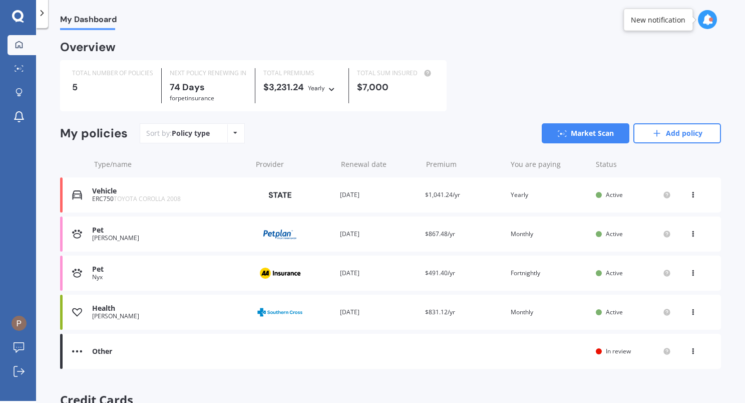
scroll to position [98, 0]
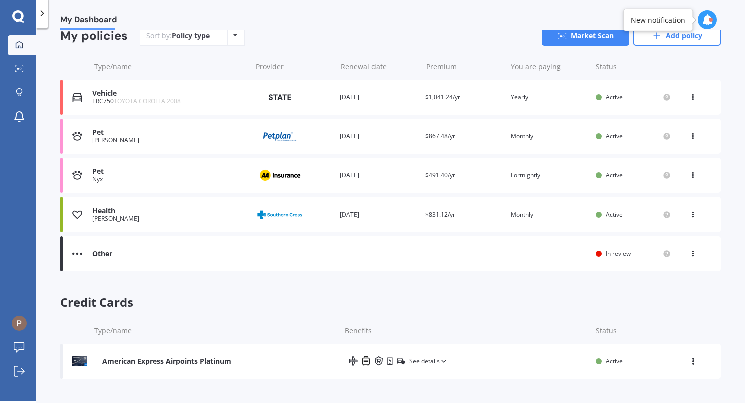
click at [689, 175] on icon at bounding box center [692, 173] width 7 height 6
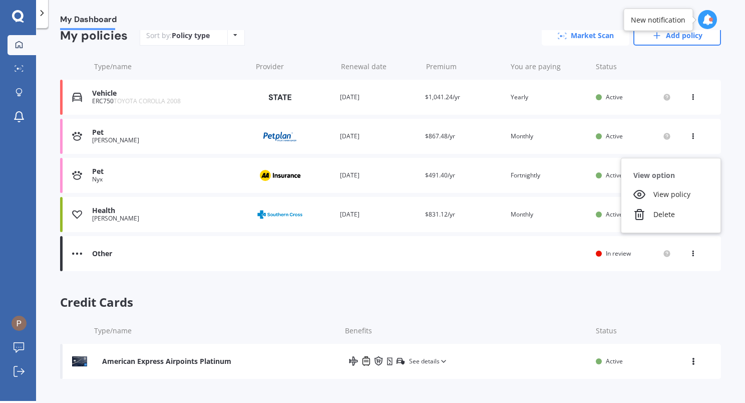
click at [595, 36] on link "Market Scan" at bounding box center [586, 36] width 88 height 20
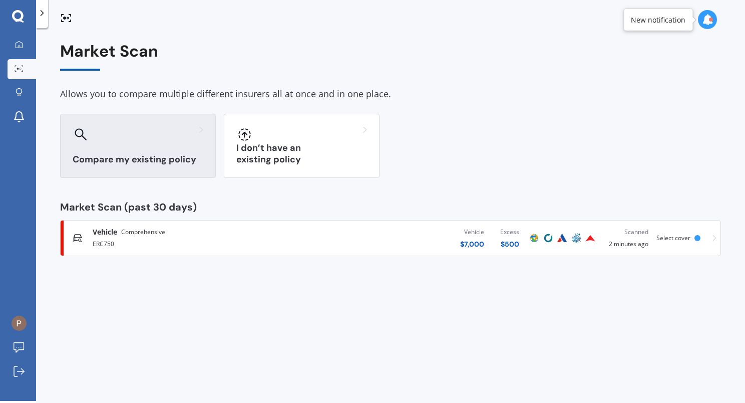
click at [132, 131] on div at bounding box center [138, 134] width 131 height 16
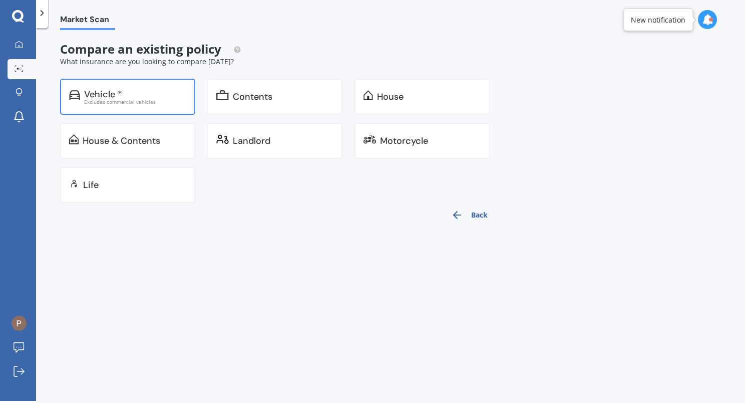
click at [102, 99] on div "Excludes commercial vehicles" at bounding box center [135, 101] width 102 height 5
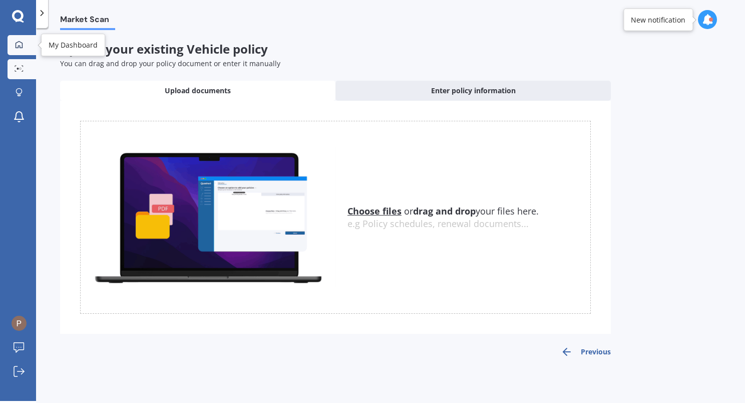
click at [10, 42] on link "My Dashboard" at bounding box center [22, 45] width 29 height 20
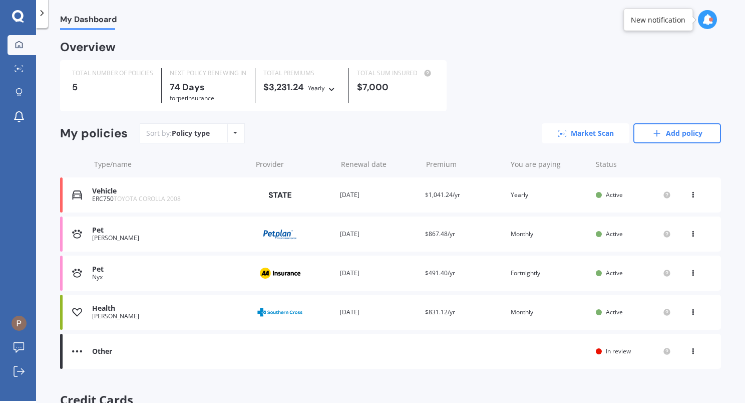
click at [570, 134] on link "Market Scan" at bounding box center [586, 133] width 88 height 20
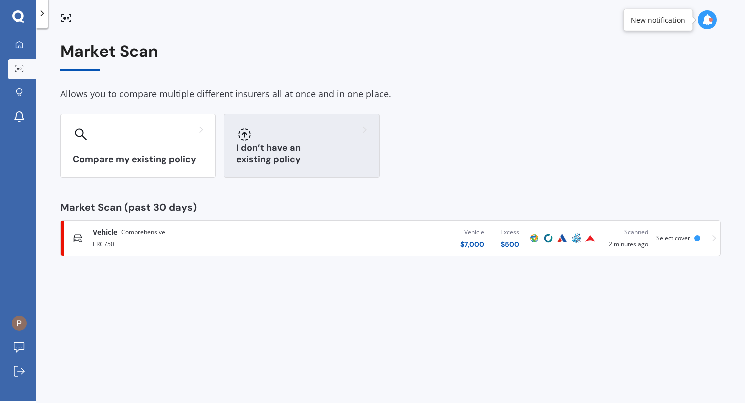
click at [286, 147] on div "I don’t have an existing policy" at bounding box center [302, 146] width 156 height 64
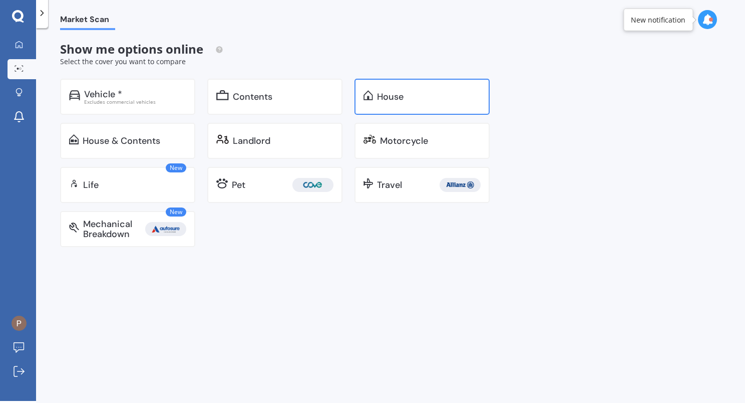
click at [380, 95] on div "House" at bounding box center [390, 97] width 27 height 10
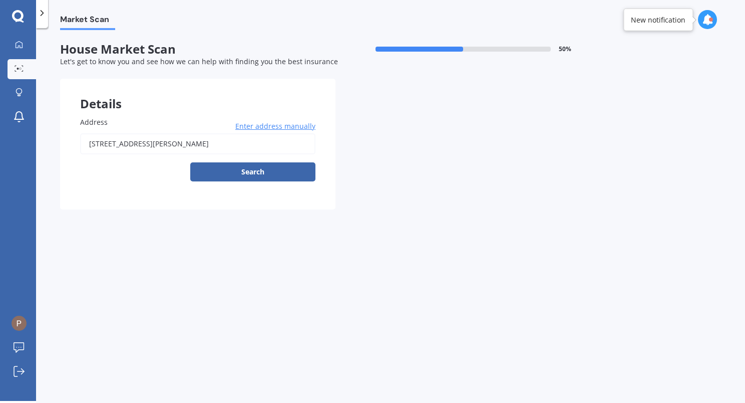
click at [247, 147] on input "[STREET_ADDRESS][PERSON_NAME]" at bounding box center [197, 143] width 235 height 21
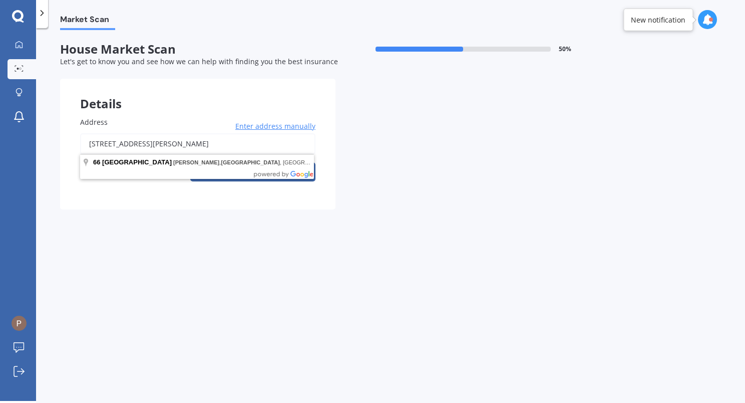
drag, startPoint x: 248, startPoint y: 147, endPoint x: 7, endPoint y: 136, distance: 241.6
click at [7, 136] on div "My Dashboard Market Scan Explore insurance Notifications [PERSON_NAME] Submit f…" at bounding box center [372, 201] width 745 height 403
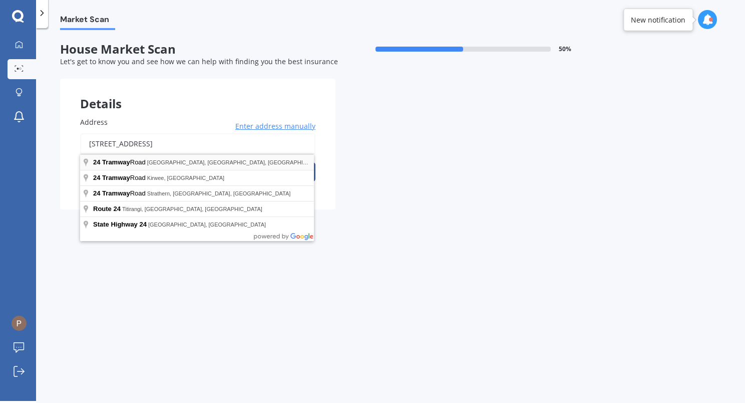
type input "[STREET_ADDRESS]"
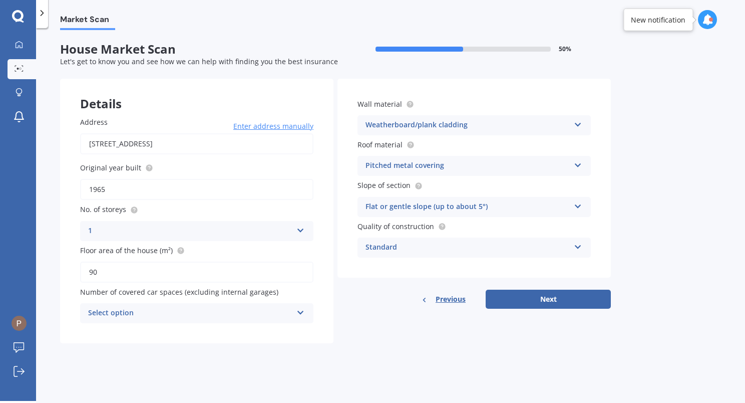
click at [275, 310] on div "Select option" at bounding box center [190, 313] width 204 height 12
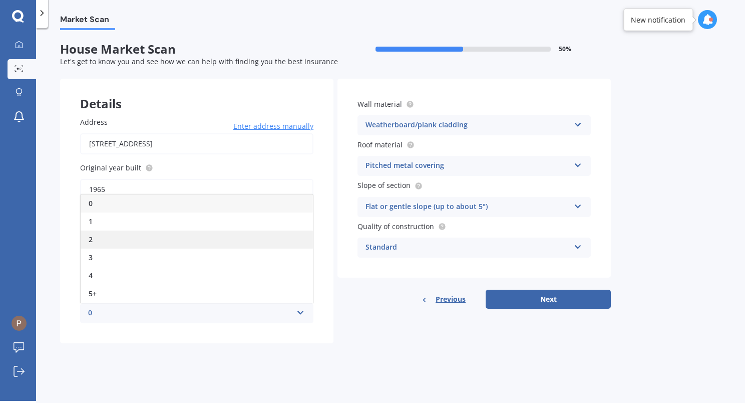
click at [188, 230] on div "2" at bounding box center [197, 239] width 232 height 18
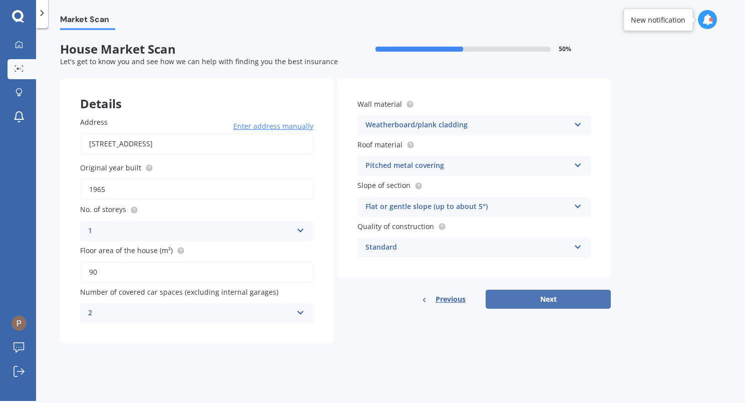
click at [542, 302] on button "Next" at bounding box center [548, 298] width 125 height 19
select select "20"
select select "06"
select select "1994"
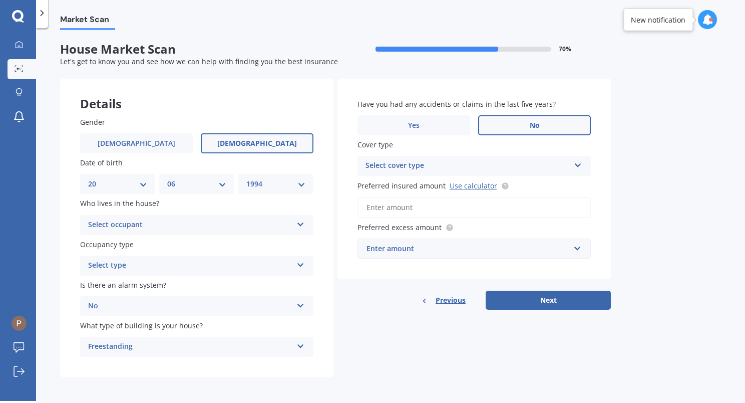
click at [198, 223] on div "Select occupant" at bounding box center [190, 225] width 204 height 12
click at [177, 242] on div "Owner" at bounding box center [197, 244] width 232 height 18
click at [204, 270] on div "Select type" at bounding box center [190, 265] width 204 height 12
click at [194, 285] on div "Permanent" at bounding box center [197, 285] width 232 height 18
click at [196, 312] on div "No" at bounding box center [190, 306] width 204 height 12
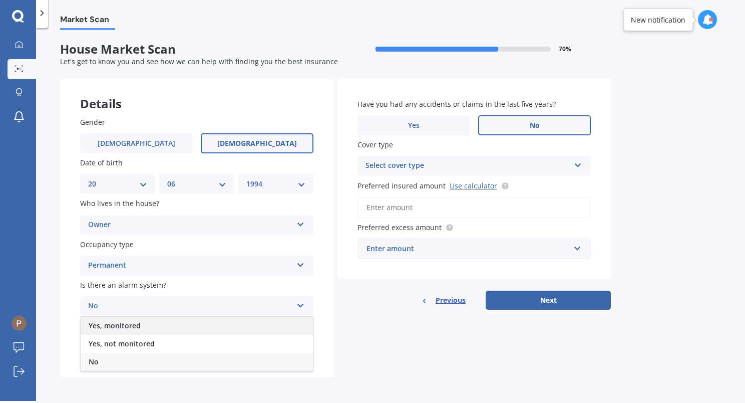
click at [198, 322] on div "Yes, monitored" at bounding box center [197, 325] width 232 height 18
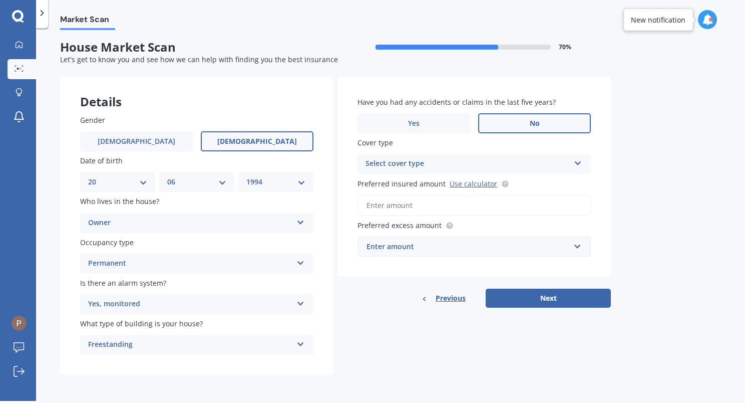
scroll to position [3, 0]
click at [564, 161] on div "Select cover type" at bounding box center [467, 164] width 204 height 12
click at [444, 182] on div "High" at bounding box center [474, 183] width 232 height 18
click at [517, 205] on input "Preferred insured amount Use calculator" at bounding box center [473, 205] width 233 height 21
click at [464, 185] on link "Use calculator" at bounding box center [474, 184] width 48 height 10
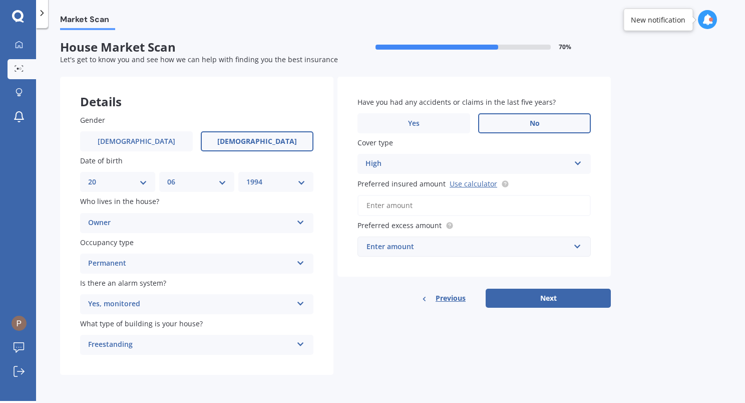
click at [408, 206] on input "Preferred insured amount Use calculator" at bounding box center [473, 205] width 233 height 21
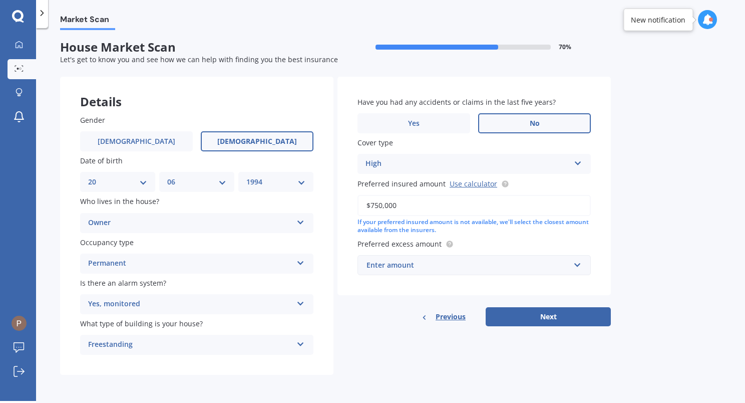
type input "$750,000"
click at [651, 203] on div "Market Scan House Market Scan 70 % Let's get to know you and see how we can hel…" at bounding box center [390, 216] width 709 height 372
click at [469, 269] on div "Enter amount" at bounding box center [467, 264] width 203 height 11
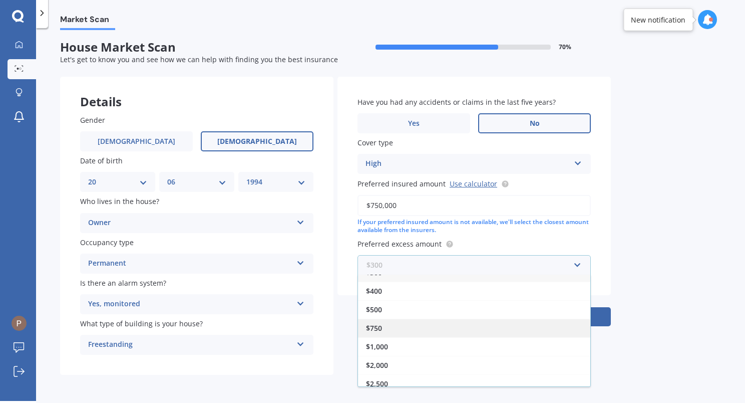
scroll to position [17, 0]
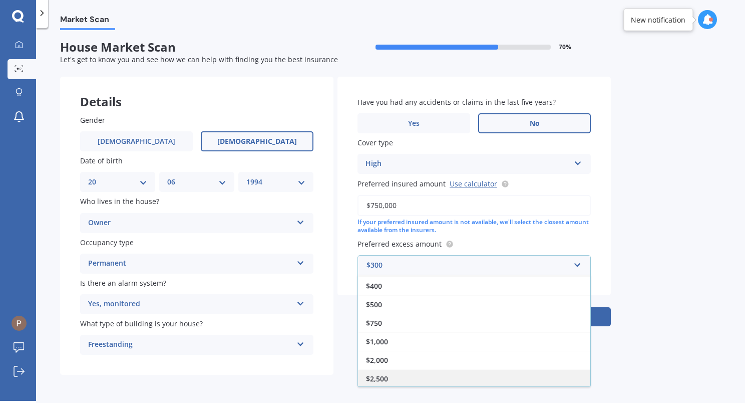
click at [456, 372] on div "$2,500" at bounding box center [474, 378] width 232 height 19
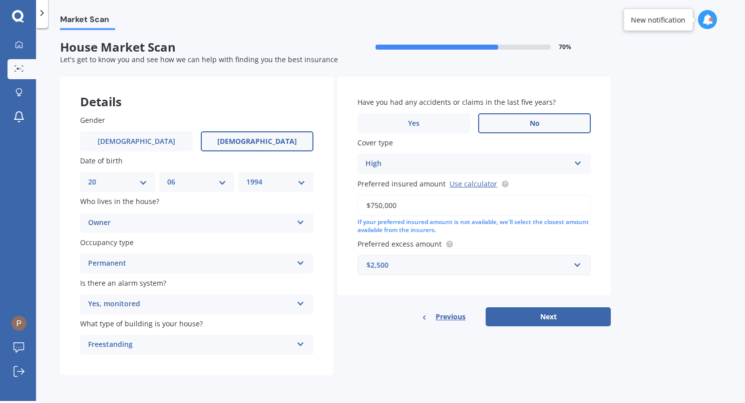
click at [693, 203] on div "Market Scan House Market Scan 70 % Let's get to know you and see how we can hel…" at bounding box center [390, 216] width 709 height 372
click at [541, 316] on button "Next" at bounding box center [548, 316] width 125 height 19
select select "20"
select select "06"
select select "1994"
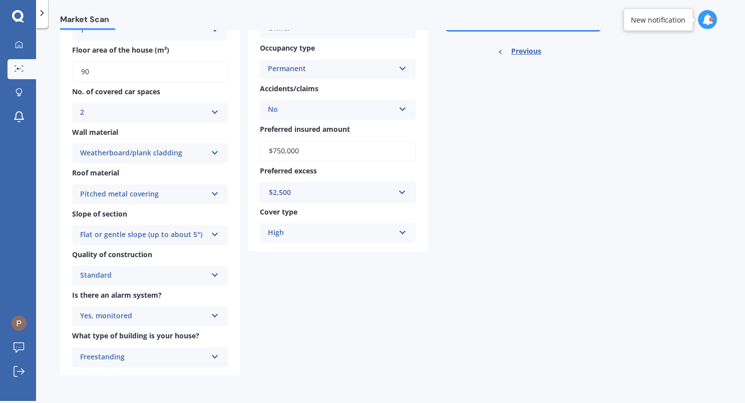
scroll to position [0, 0]
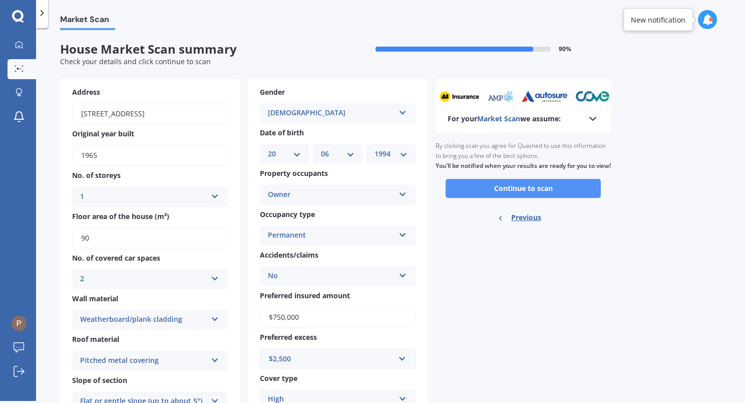
click at [514, 198] on button "Continue to scan" at bounding box center [523, 188] width 155 height 19
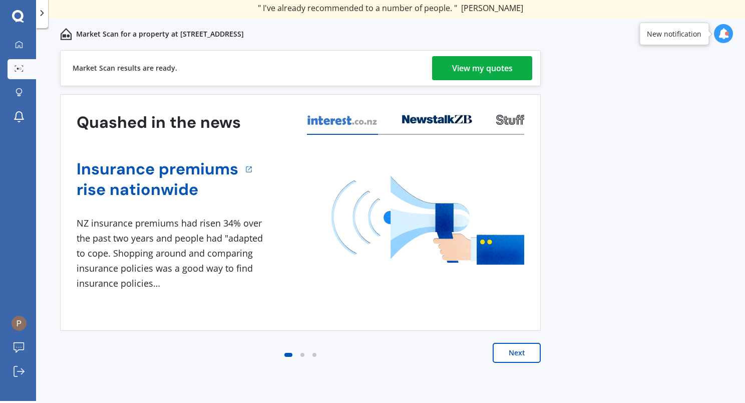
click at [489, 62] on div "View my quotes" at bounding box center [482, 68] width 61 height 24
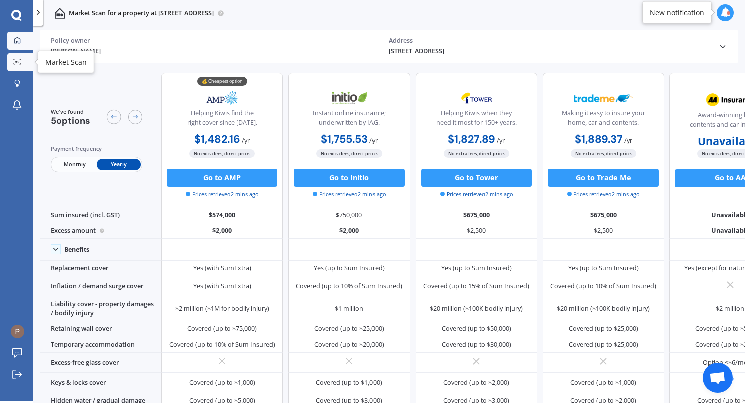
click at [18, 37] on icon at bounding box center [17, 40] width 7 height 7
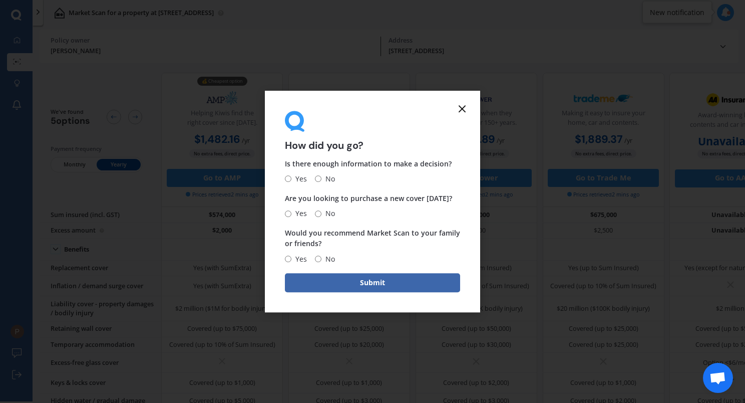
click at [289, 178] on input "Yes" at bounding box center [288, 179] width 7 height 7
radio input "true"
click at [322, 206] on div "Are you looking to purchase a new cover [DATE]? Yes No" at bounding box center [372, 206] width 175 height 27
click at [302, 247] on span "Would you recommend Market Scan to your family or friends?" at bounding box center [372, 238] width 175 height 20
drag, startPoint x: 297, startPoint y: 257, endPoint x: 305, endPoint y: 255, distance: 7.7
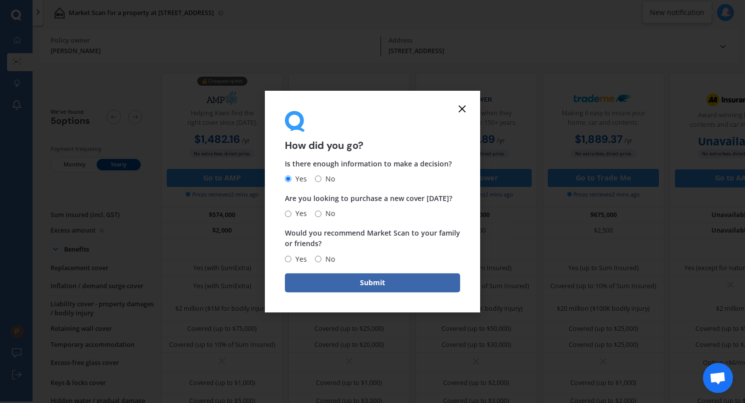
click at [297, 258] on span "Yes" at bounding box center [299, 259] width 16 height 12
click at [291, 258] on input "Yes" at bounding box center [288, 258] width 7 height 7
radio input "true"
click at [321, 210] on span "No" at bounding box center [328, 213] width 14 height 12
click at [321, 210] on input "No" at bounding box center [318, 213] width 7 height 7
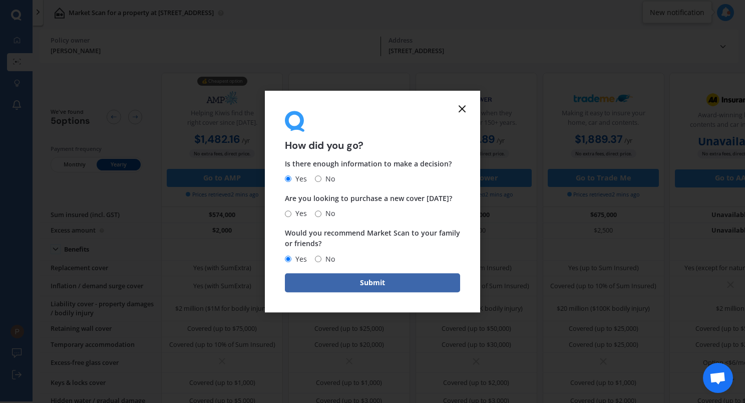
radio input "true"
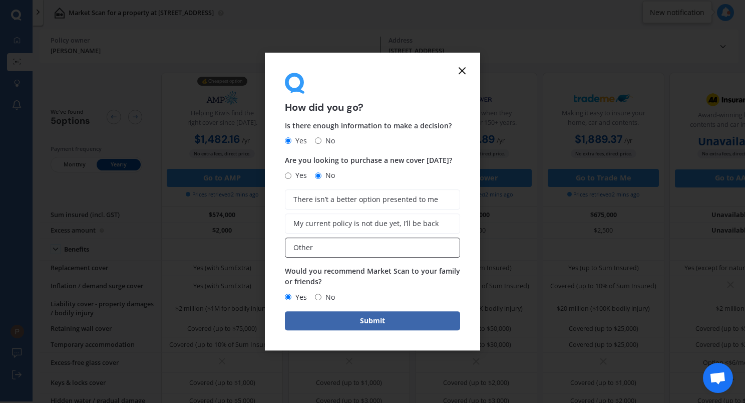
click at [386, 247] on label "Other" at bounding box center [372, 247] width 175 height 20
click at [0, 0] on input "Other" at bounding box center [0, 0] width 0 height 0
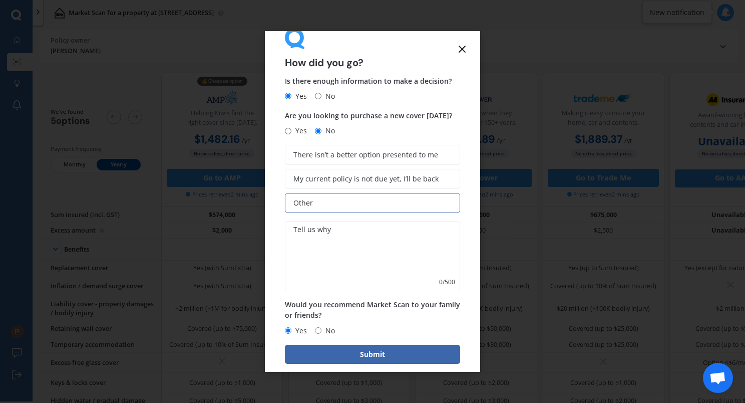
scroll to position [35, 0]
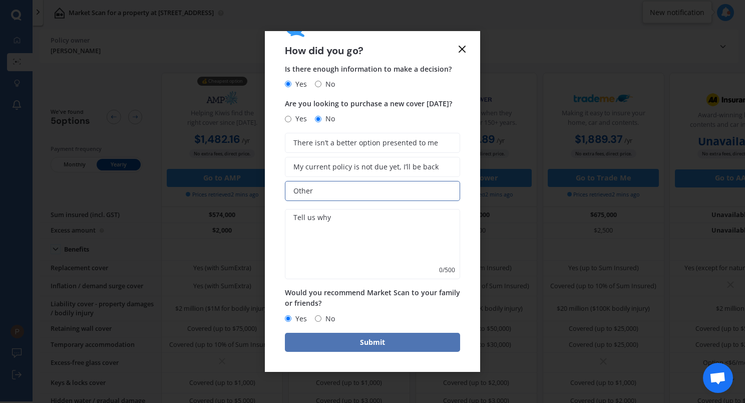
click at [390, 338] on button "Submit" at bounding box center [372, 341] width 175 height 19
type textarea "ff"
click at [370, 344] on button "Submit" at bounding box center [372, 341] width 175 height 19
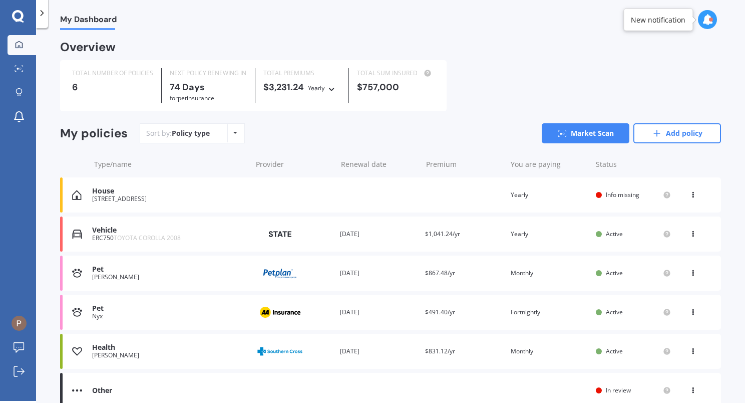
scroll to position [100, 0]
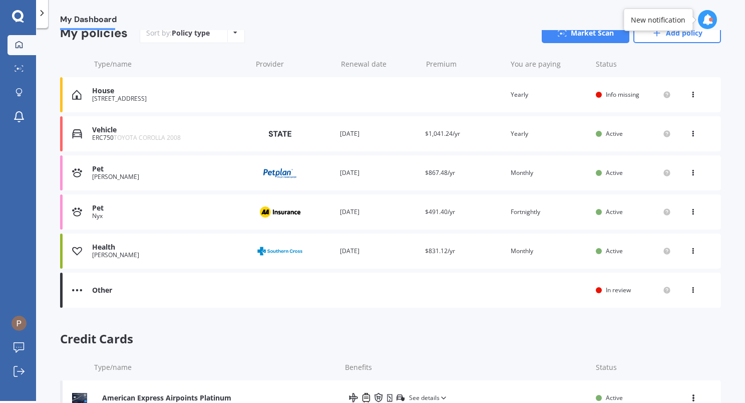
click at [689, 291] on div "View option View policy" at bounding box center [693, 290] width 9 height 10
click at [470, 328] on div "Overview TOTAL NUMBER OF POLICIES 6 NEXT POLICY RENEWING [DATE] for Pet insuran…" at bounding box center [390, 180] width 661 height 477
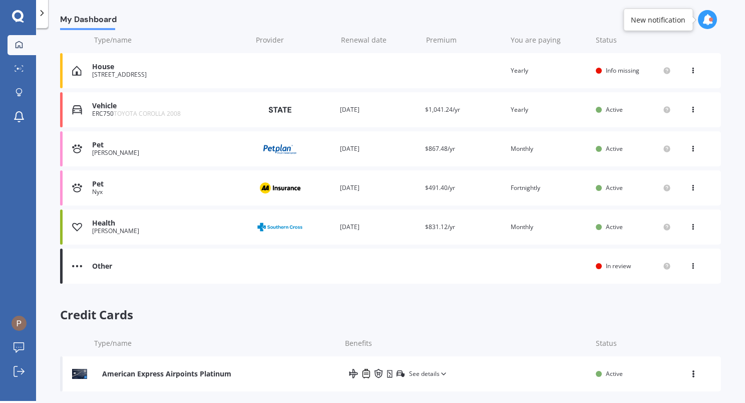
scroll to position [137, 0]
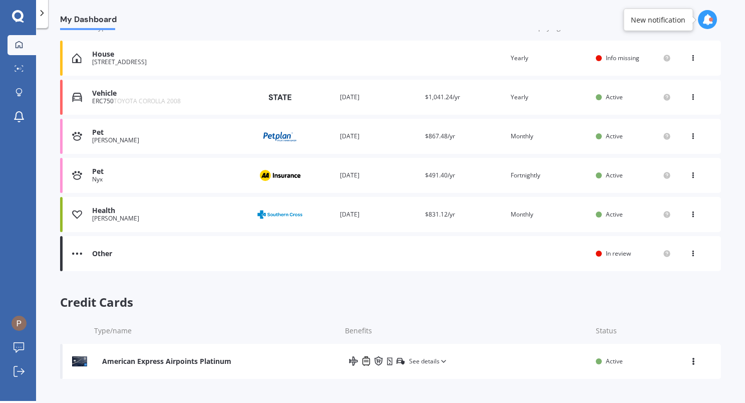
click at [75, 258] on div "Other Renewal date You are paying Status In review View option View policy" at bounding box center [390, 253] width 661 height 35
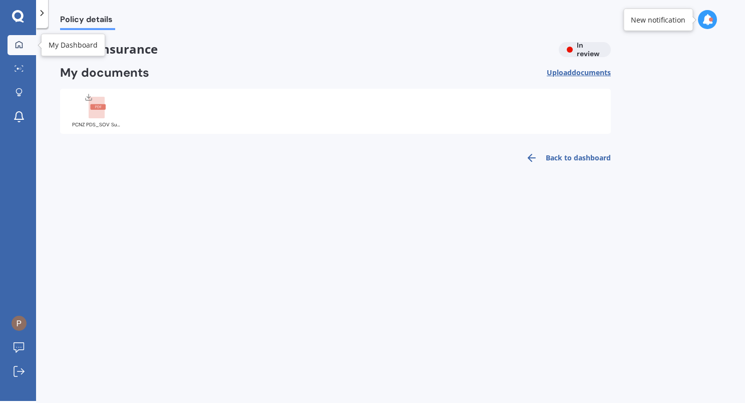
click at [24, 42] on div at bounding box center [19, 45] width 15 height 9
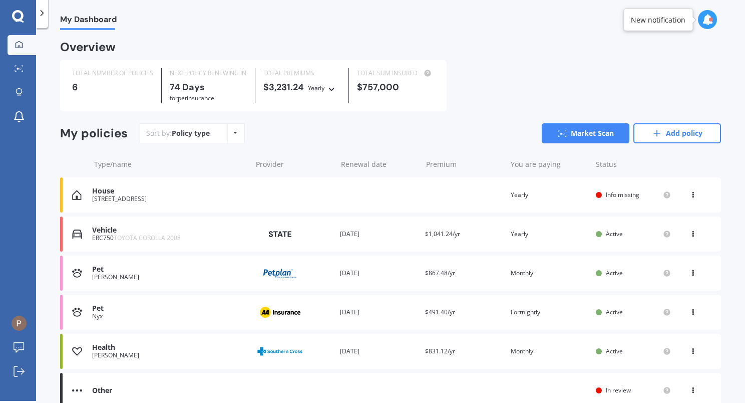
click at [705, 17] on icon at bounding box center [707, 19] width 11 height 11
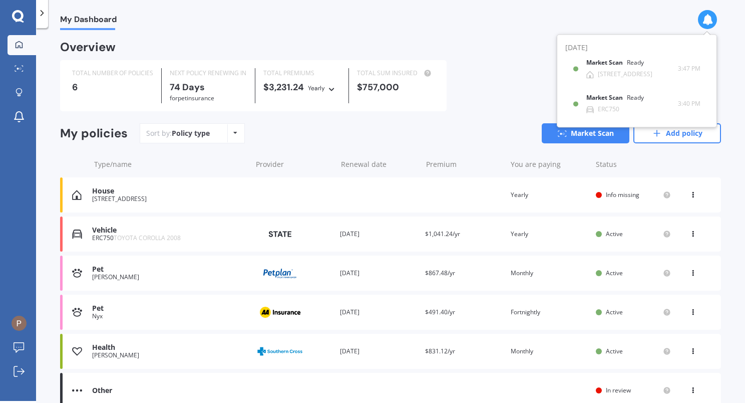
click at [502, 55] on div "Overview" at bounding box center [390, 51] width 661 height 18
